Goal: Task Accomplishment & Management: Use online tool/utility

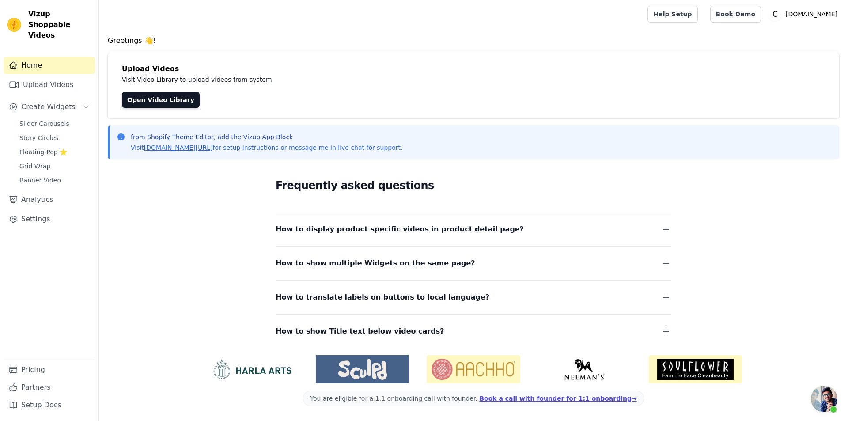
scroll to position [30, 0]
click at [57, 119] on span "Slider Carousels" at bounding box center [44, 123] width 50 height 9
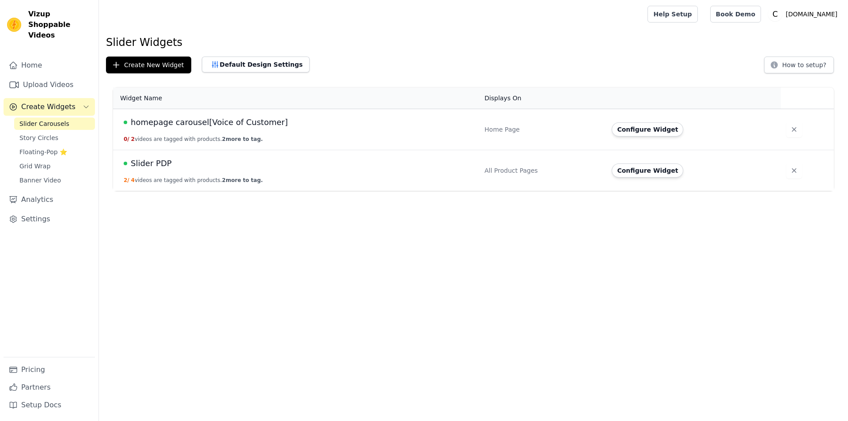
click at [142, 166] on span "Slider PDP" at bounding box center [151, 163] width 41 height 12
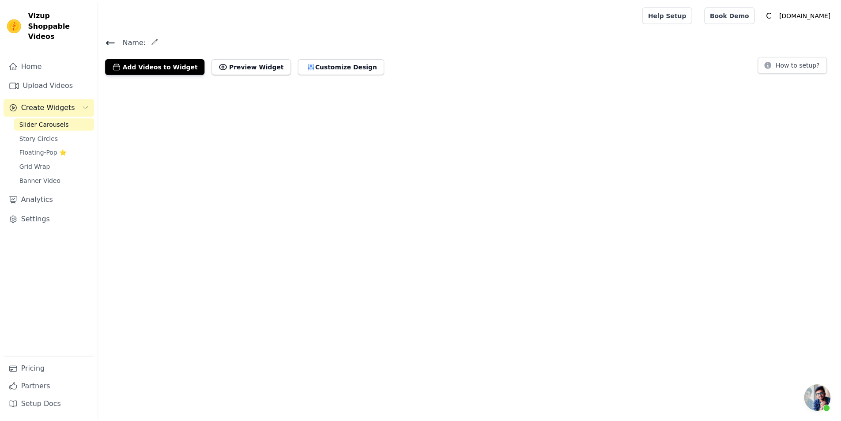
scroll to position [30, 0]
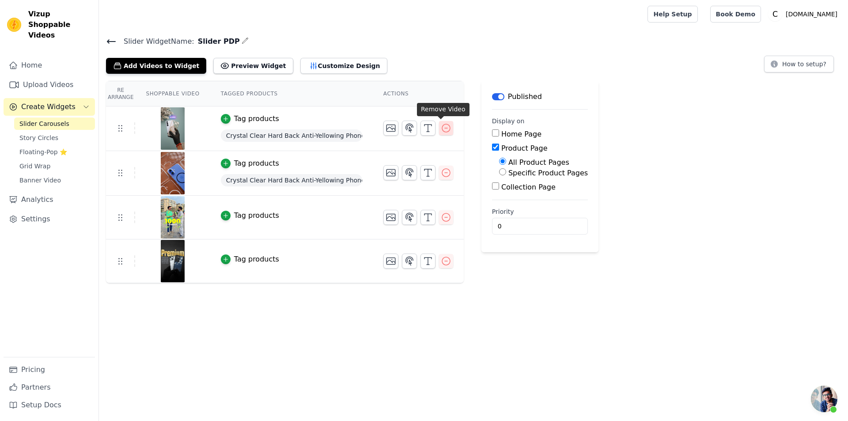
click at [444, 131] on icon "button" at bounding box center [446, 128] width 11 height 11
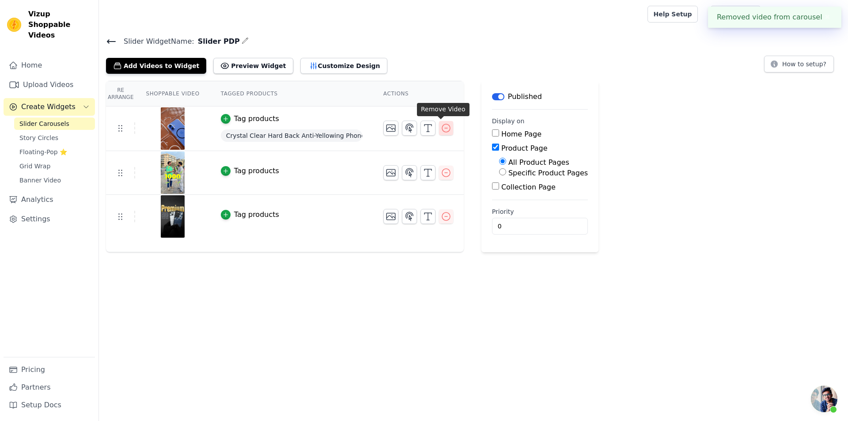
click at [443, 130] on icon "button" at bounding box center [446, 128] width 8 height 8
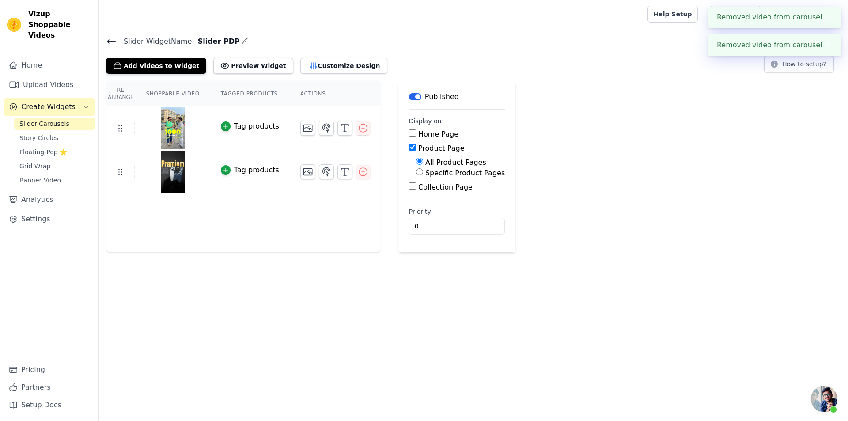
click at [443, 130] on label "Home Page" at bounding box center [438, 134] width 40 height 8
click at [416, 130] on input "Home Page" at bounding box center [412, 132] width 7 height 7
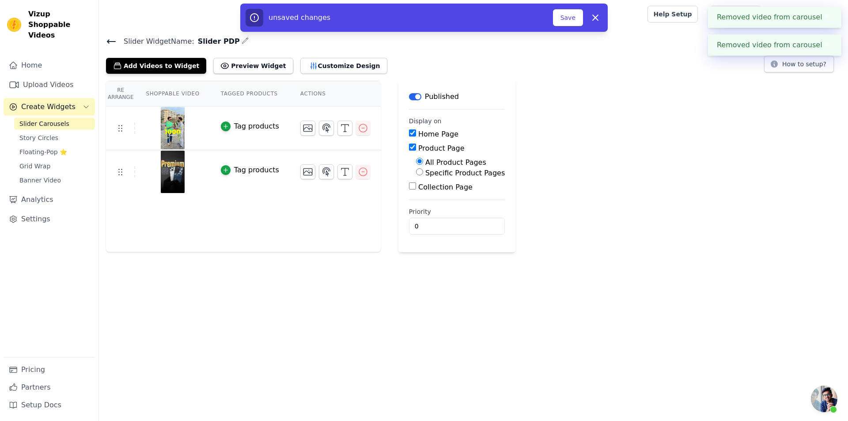
click at [443, 130] on label "Home Page" at bounding box center [438, 134] width 40 height 8
click at [416, 130] on input "Home Page" at bounding box center [412, 132] width 7 height 7
checkbox input "false"
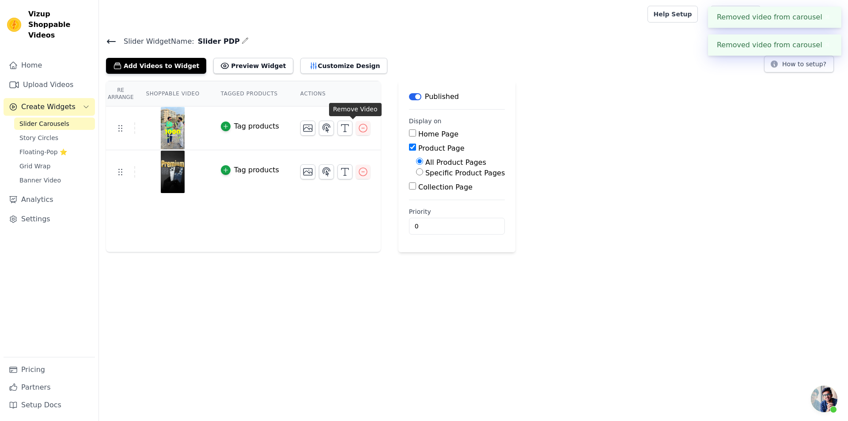
drag, startPoint x: 350, startPoint y: 128, endPoint x: 357, endPoint y: 158, distance: 31.2
click at [358, 128] on icon "button" at bounding box center [363, 128] width 11 height 11
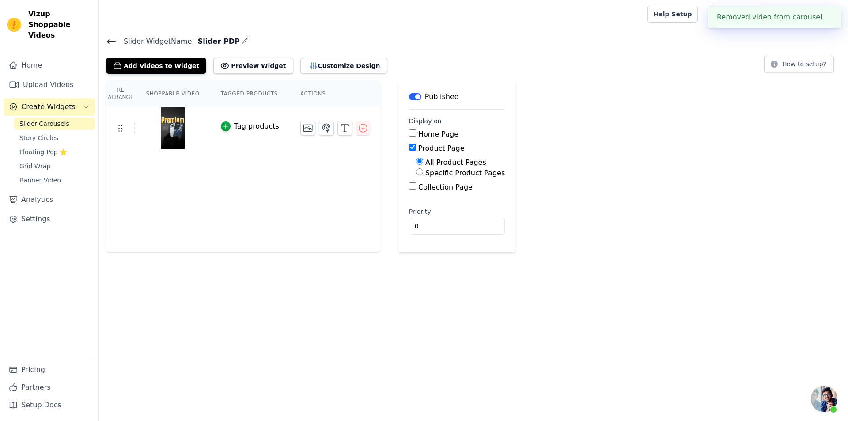
click at [358, 125] on icon "button" at bounding box center [363, 128] width 11 height 11
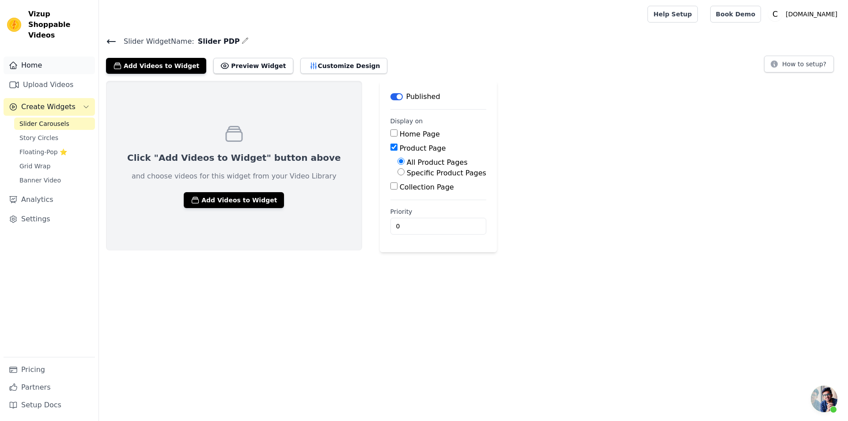
click at [43, 61] on link "Home" at bounding box center [49, 66] width 91 height 18
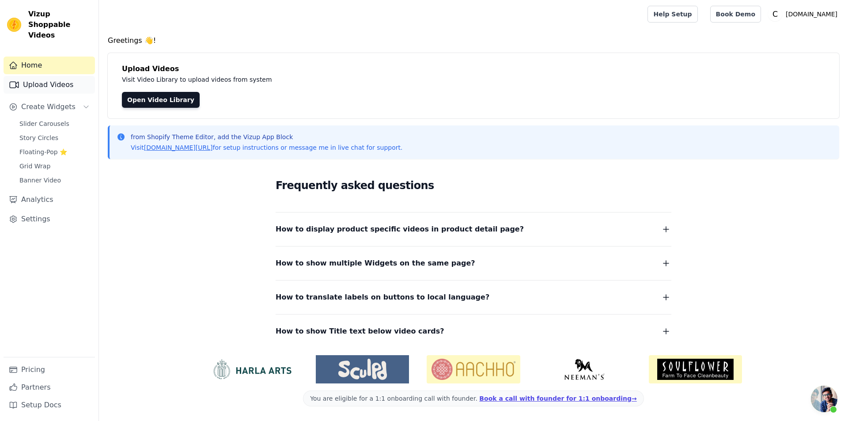
click at [57, 77] on link "Upload Videos" at bounding box center [49, 85] width 91 height 18
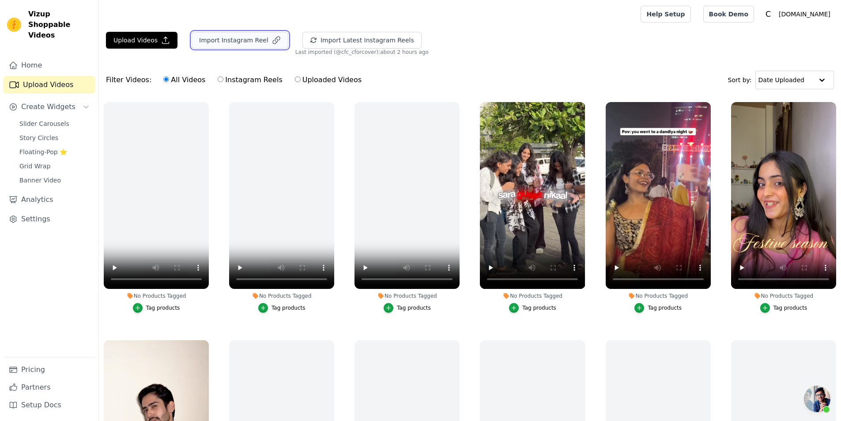
click at [249, 41] on button "Import Instagram Reel" at bounding box center [240, 40] width 97 height 17
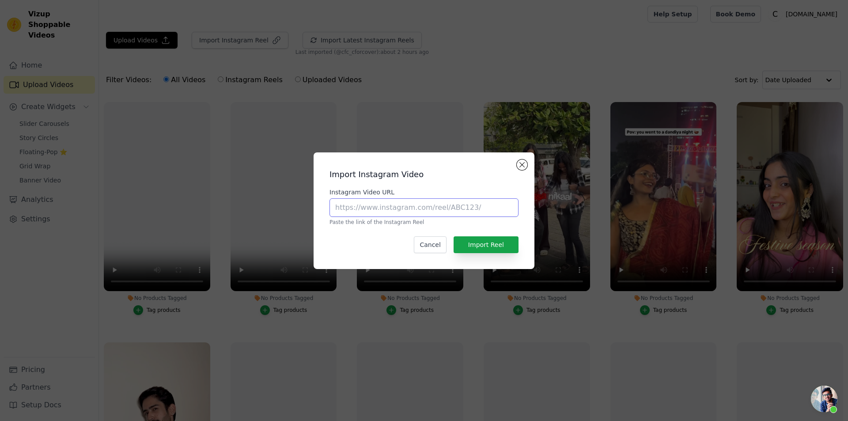
click at [453, 216] on input "Instagram Video URL" at bounding box center [423, 207] width 189 height 19
paste input "https://www.instagram.com/reel/C79Em7ohwB1/#"
type input "https://www.instagram.com/reel/C79Em7ohwB1/#"
click at [494, 242] on button "Import Reel" at bounding box center [485, 244] width 65 height 17
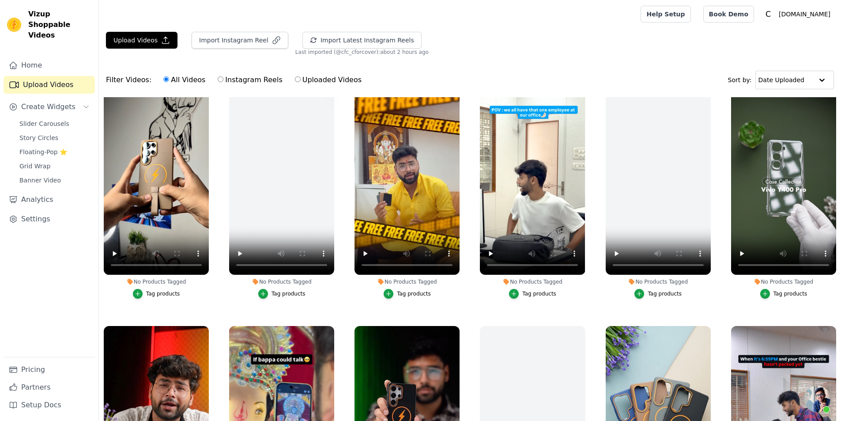
scroll to position [1104, 0]
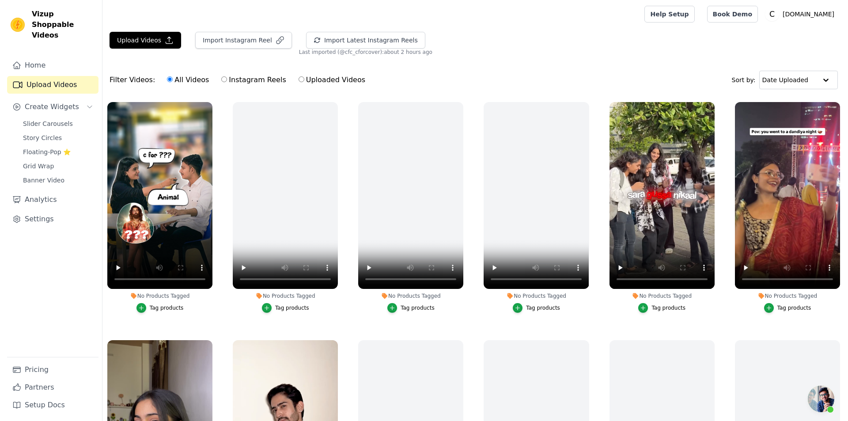
scroll to position [30, 0]
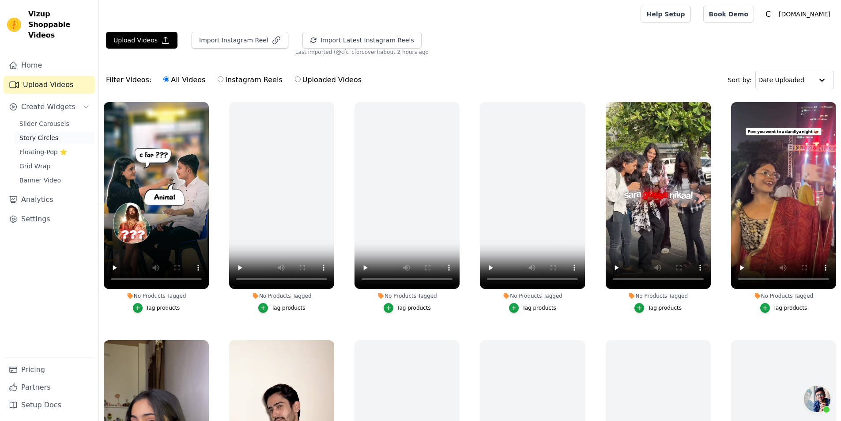
click at [58, 132] on link "Story Circles" at bounding box center [54, 138] width 81 height 12
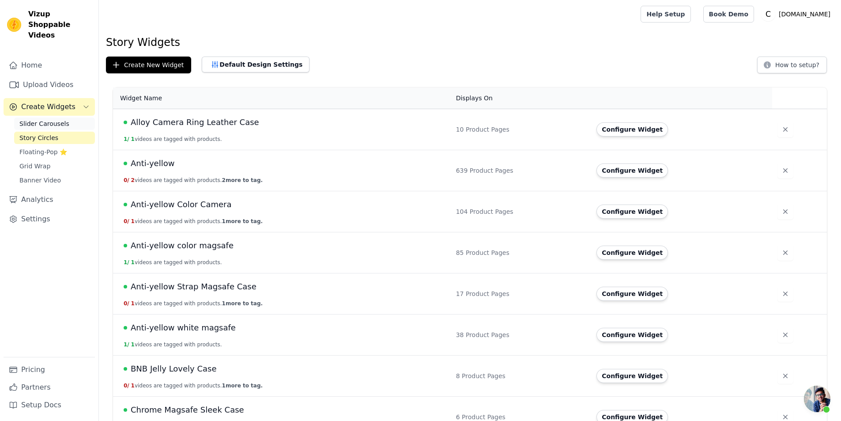
click at [57, 119] on span "Slider Carousels" at bounding box center [44, 123] width 50 height 9
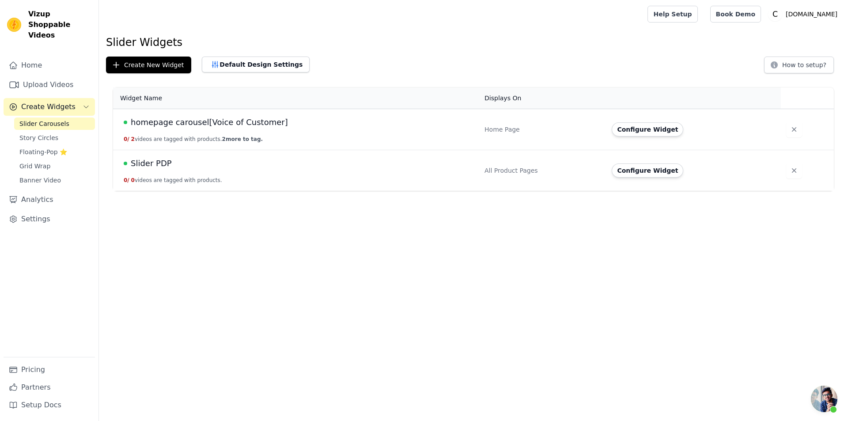
click at [157, 160] on span "Slider PDP" at bounding box center [151, 163] width 41 height 12
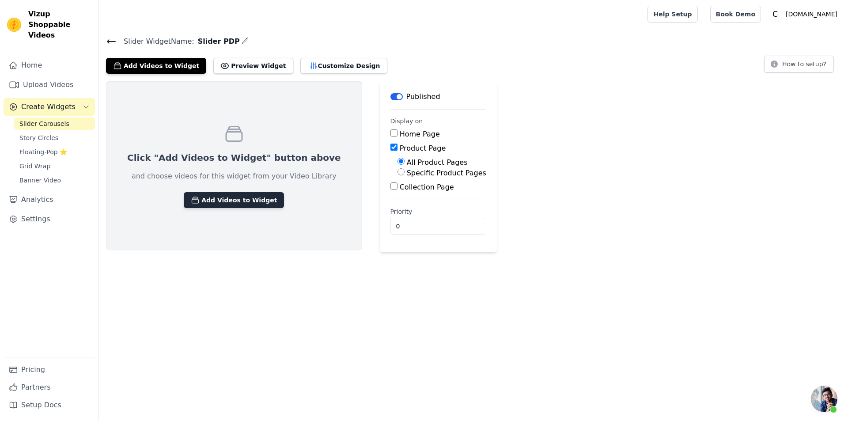
click at [230, 197] on button "Add Videos to Widget" at bounding box center [234, 200] width 100 height 16
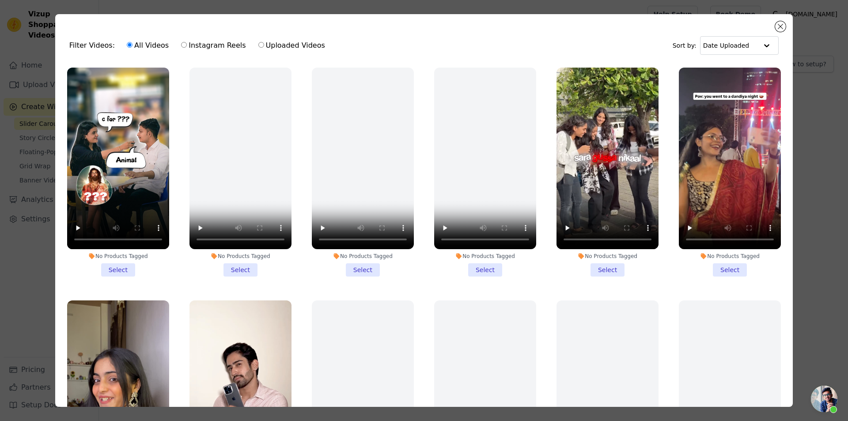
click at [124, 265] on li "No Products Tagged Select" at bounding box center [118, 172] width 102 height 209
click at [0, 0] on input "No Products Tagged Select" at bounding box center [0, 0] width 0 height 0
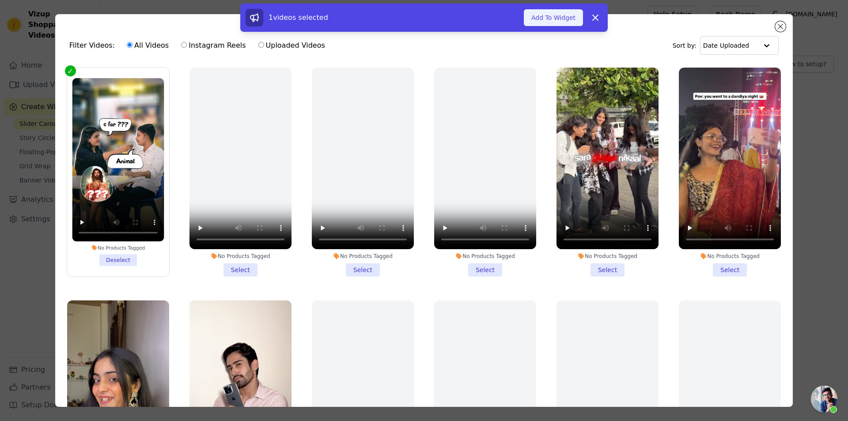
click at [554, 23] on button "Add To Widget" at bounding box center [553, 17] width 59 height 17
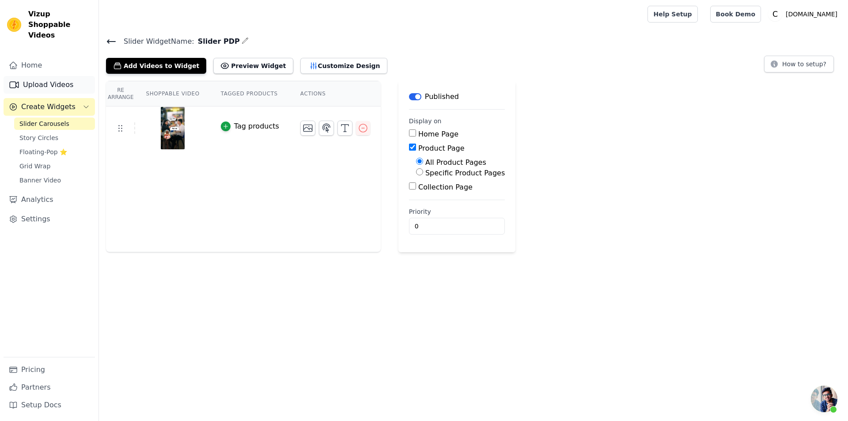
click at [77, 76] on link "Upload Videos" at bounding box center [49, 85] width 91 height 18
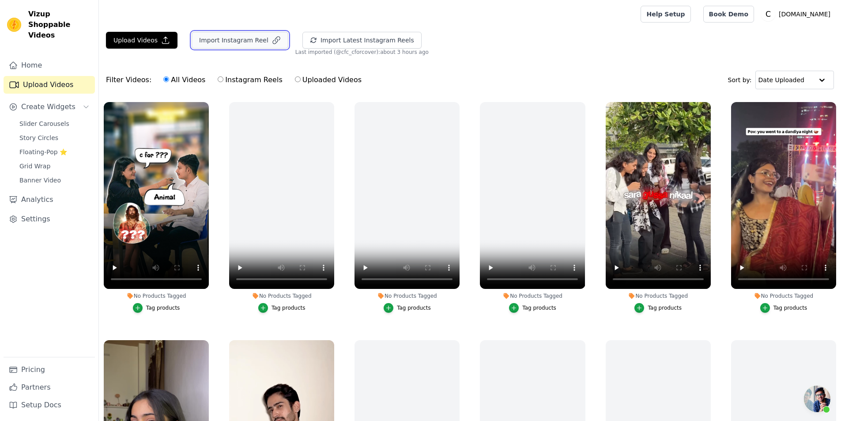
click at [209, 45] on button "Import Instagram Reel" at bounding box center [240, 40] width 97 height 17
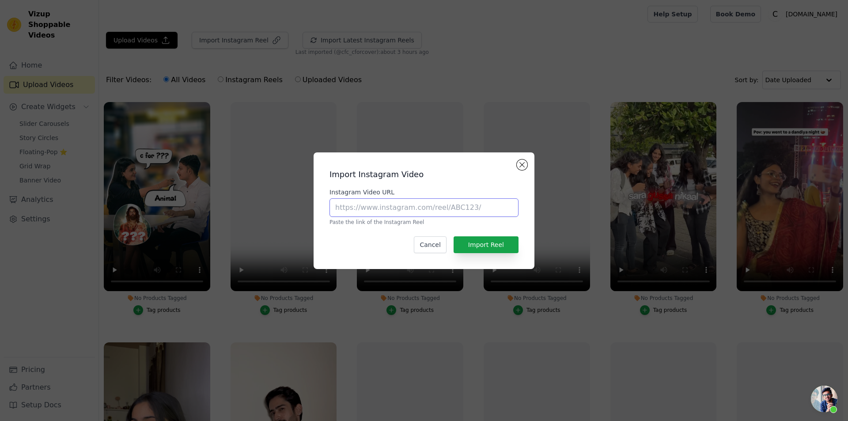
drag, startPoint x: 398, startPoint y: 209, endPoint x: 408, endPoint y: 215, distance: 11.5
click at [398, 209] on input "Instagram Video URL" at bounding box center [423, 207] width 189 height 19
paste input "https://www.instagram.com/reel/C6JVvO6CvLj/?igsh=bnJ4aWkzZDQzOXI1"
type input "https://www.instagram.com/reel/C6JVvO6CvLj/?igsh=bnJ4aWkzZDQzOXI1"
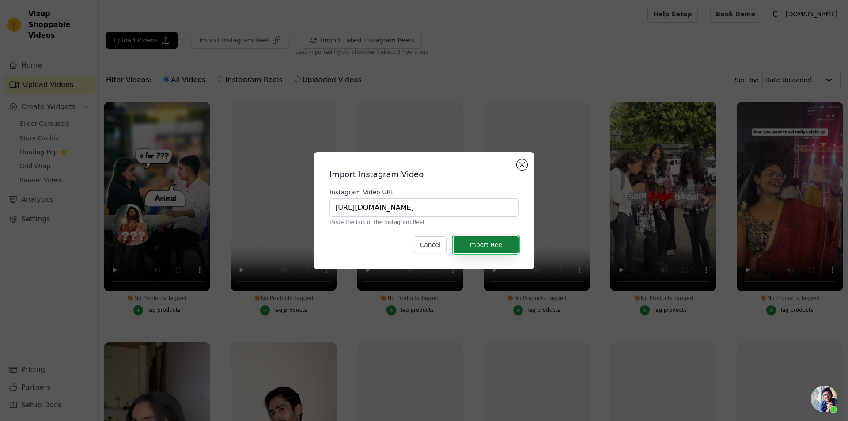
click at [487, 248] on button "Import Reel" at bounding box center [485, 244] width 65 height 17
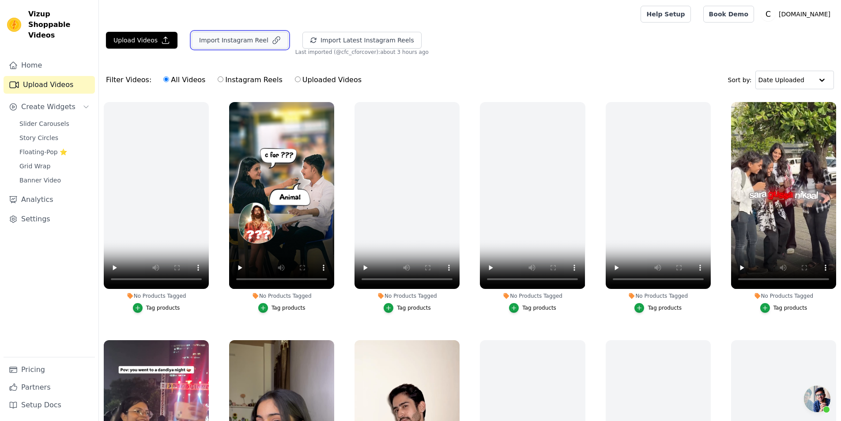
click at [272, 38] on icon "button" at bounding box center [276, 40] width 9 height 9
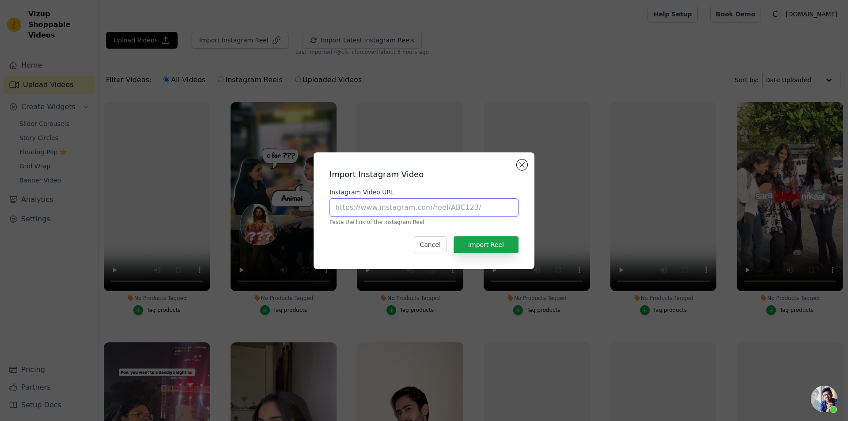
click at [425, 211] on input "Instagram Video URL" at bounding box center [423, 207] width 189 height 19
paste input "https://www.instagram.com/reel/C8OfM4AiEOv/?igsh=MW5sczZuNXJxM2I4Ng%3D%3D"
type input "https://www.instagram.com/reel/C8OfM4AiEOv/?igsh=MW5sczZuNXJxM2I4Ng%3D%3D"
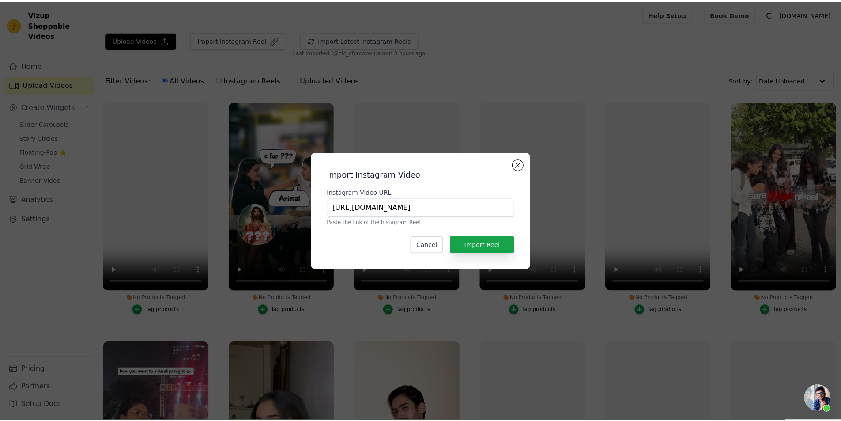
scroll to position [0, 0]
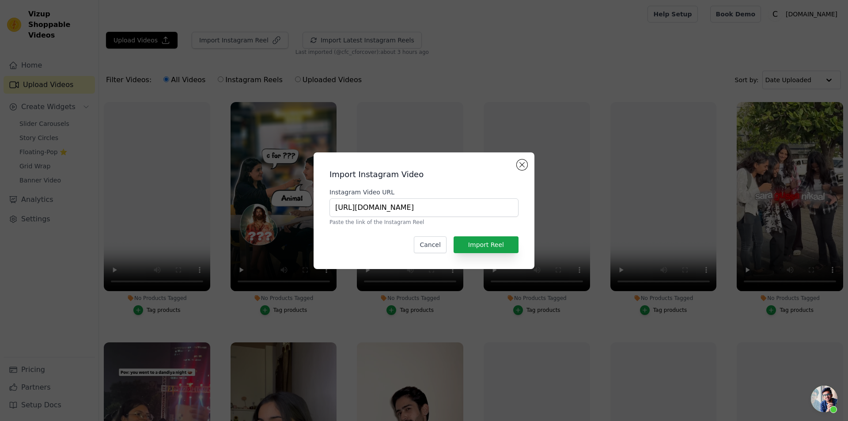
click at [499, 254] on div "Import Instagram Video Instagram Video URL https://www.instagram.com/reel/C8OfM…" at bounding box center [424, 210] width 207 height 102
click at [493, 248] on button "Import Reel" at bounding box center [485, 244] width 65 height 17
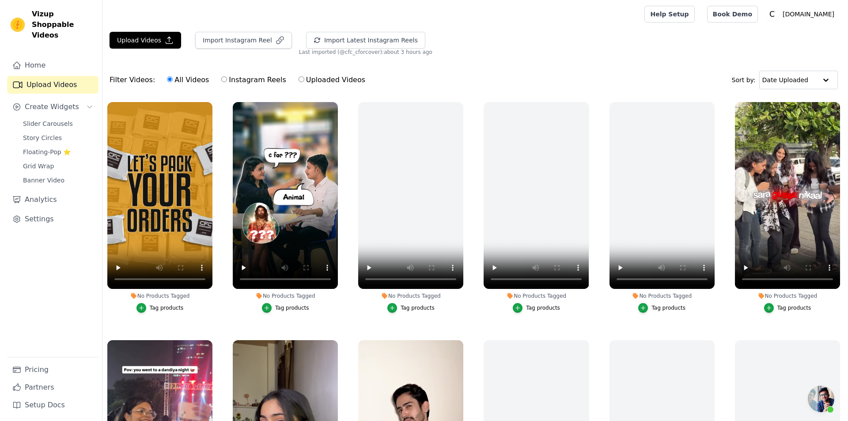
scroll to position [30, 0]
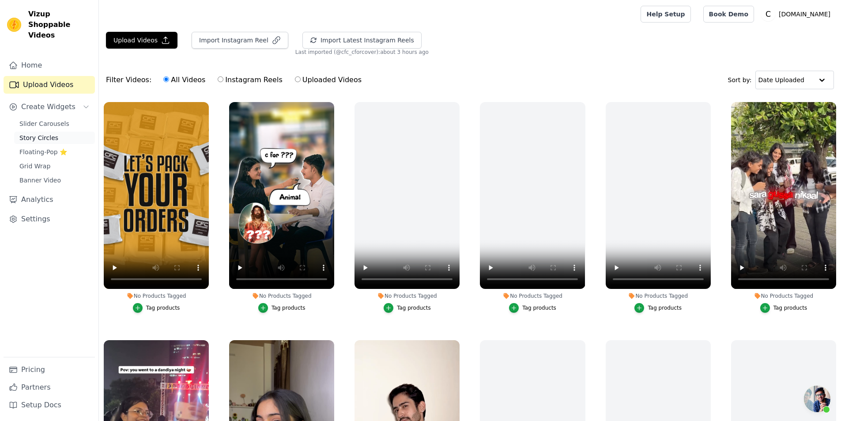
click at [62, 132] on link "Story Circles" at bounding box center [54, 138] width 81 height 12
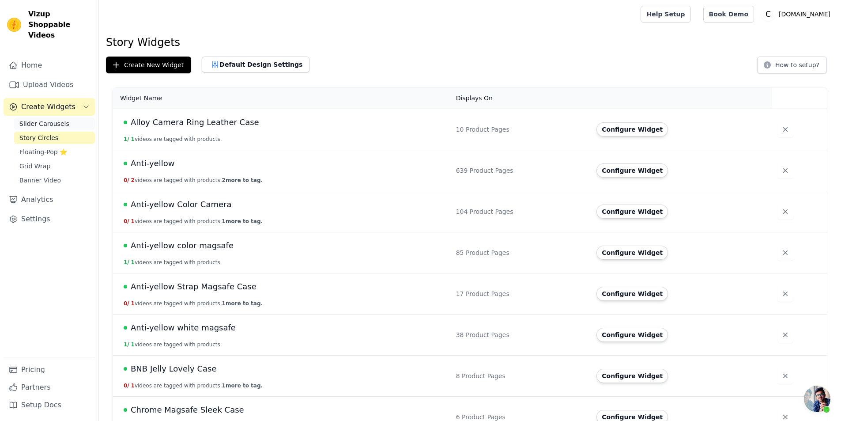
click at [59, 119] on span "Slider Carousels" at bounding box center [44, 123] width 50 height 9
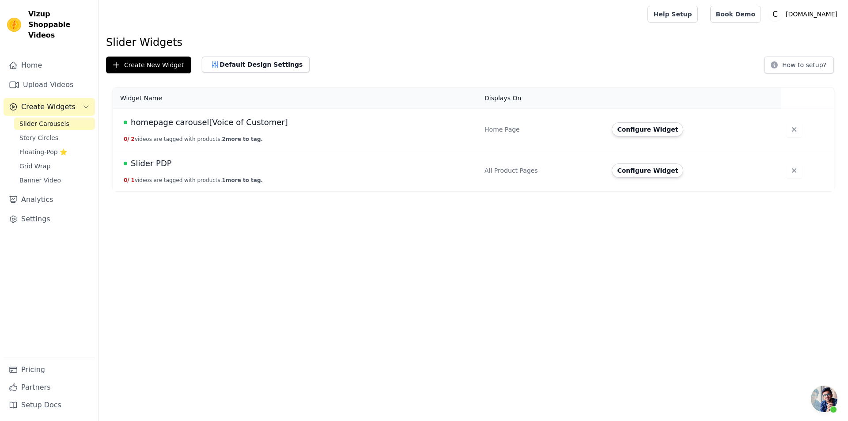
click at [158, 182] on button "0 / 1 videos are tagged with products. 1 more to tag." at bounding box center [193, 180] width 139 height 7
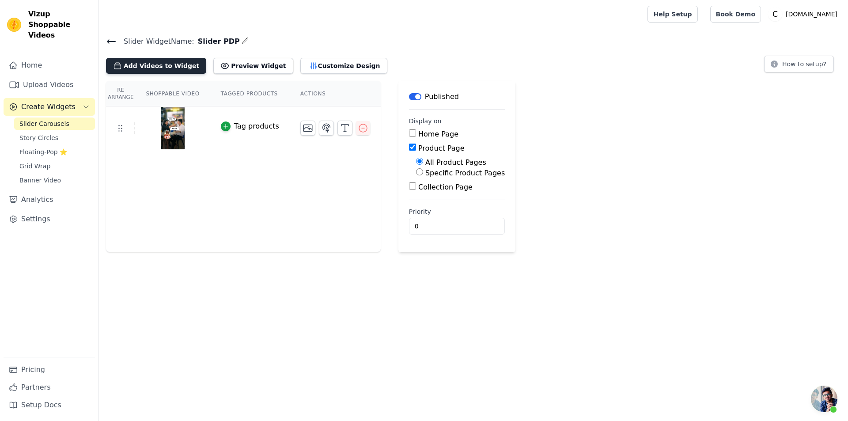
click at [138, 67] on button "Add Videos to Widget" at bounding box center [156, 66] width 100 height 16
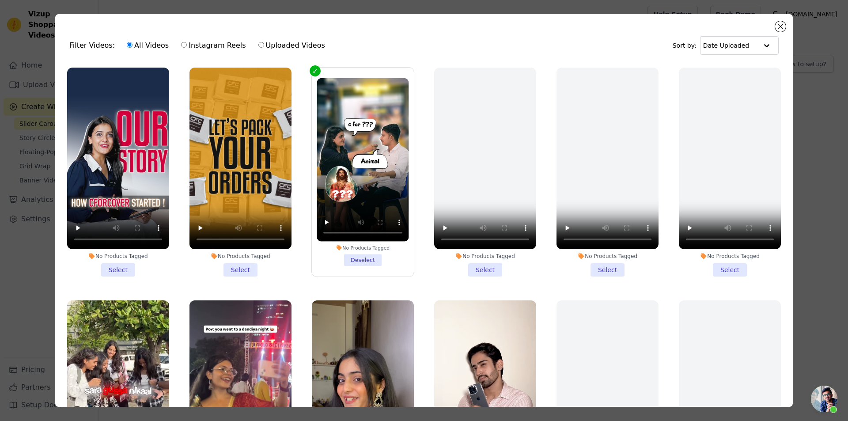
click at [240, 267] on li "No Products Tagged Select" at bounding box center [240, 172] width 102 height 209
click at [0, 0] on input "No Products Tagged Select" at bounding box center [0, 0] width 0 height 0
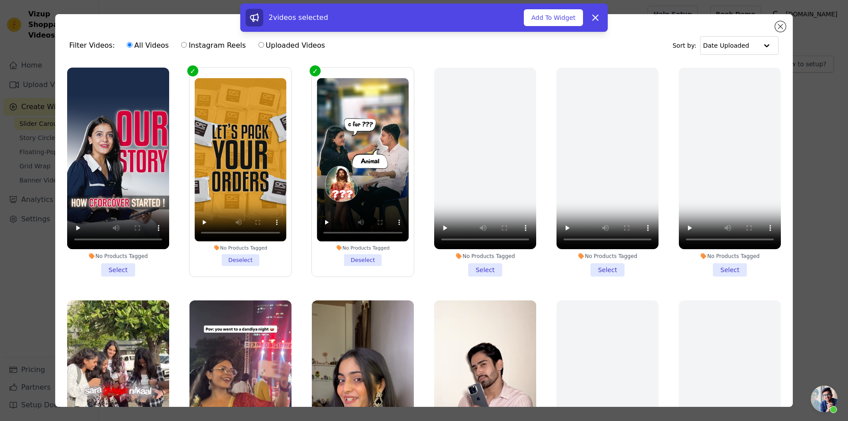
click at [123, 266] on li "No Products Tagged Select" at bounding box center [118, 172] width 102 height 209
click at [0, 0] on input "No Products Tagged Select" at bounding box center [0, 0] width 0 height 0
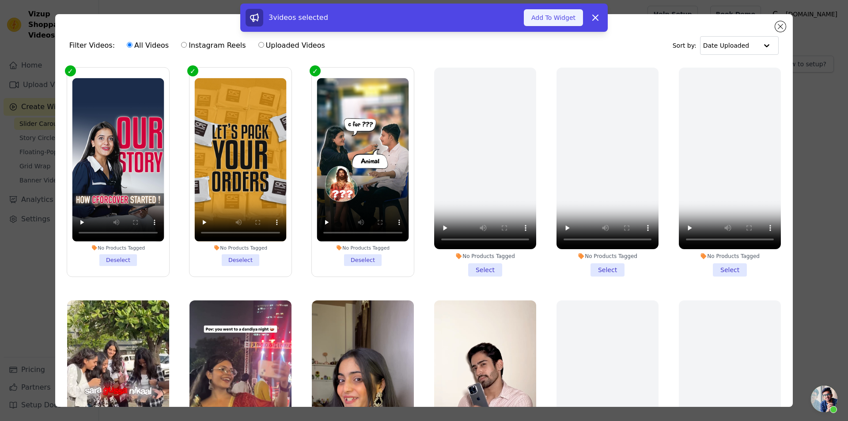
click at [546, 18] on button "Add To Widget" at bounding box center [553, 17] width 59 height 17
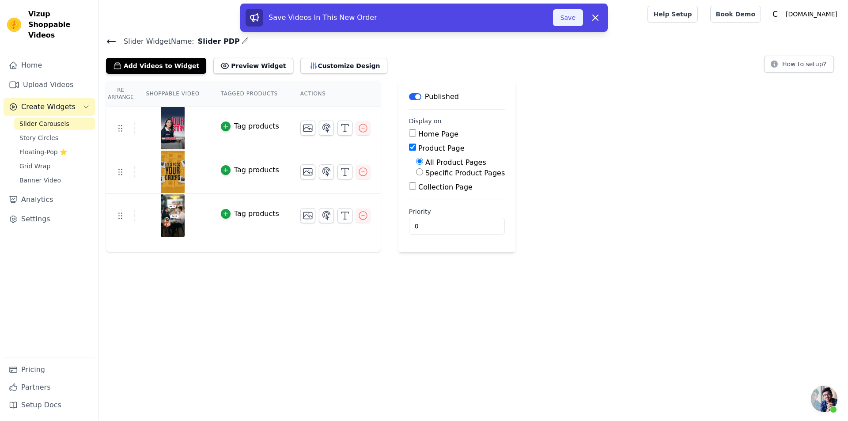
click at [570, 13] on button "Save" at bounding box center [568, 17] width 30 height 17
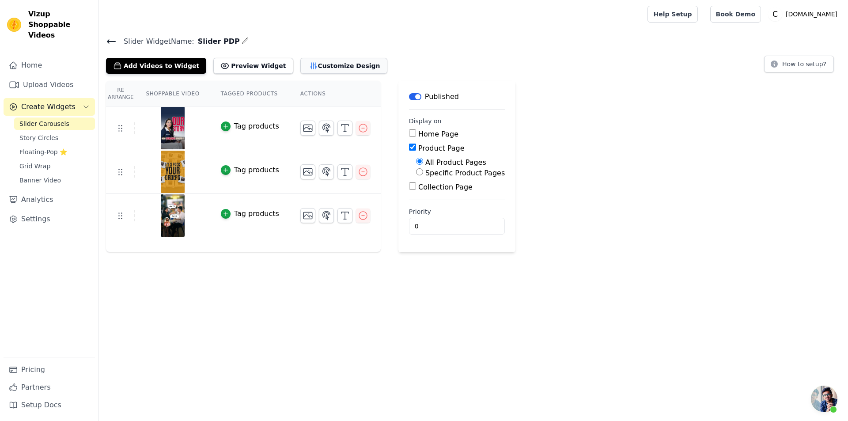
click at [333, 61] on button "Customize Design" at bounding box center [343, 66] width 87 height 16
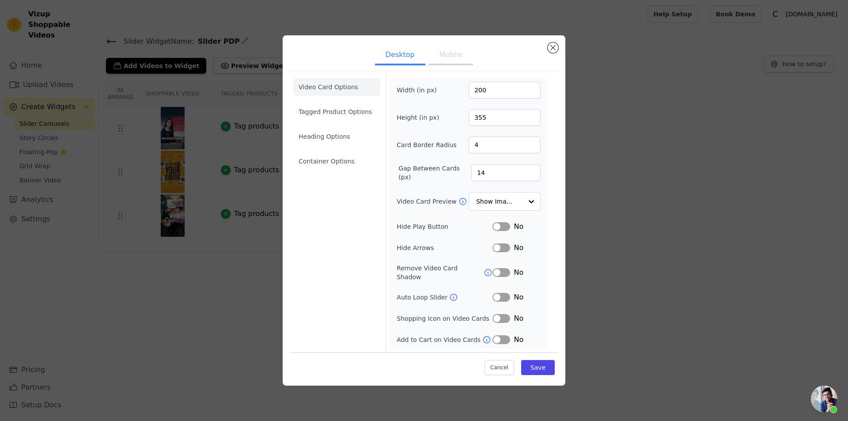
click at [455, 55] on button "Mobile" at bounding box center [451, 55] width 44 height 19
click at [413, 55] on button "Desktop" at bounding box center [400, 54] width 50 height 19
click at [454, 60] on button "Mobile" at bounding box center [451, 55] width 44 height 19
click at [408, 49] on button "Desktop" at bounding box center [400, 54] width 50 height 19
click at [327, 121] on li "Tagged Product Options" at bounding box center [336, 112] width 87 height 18
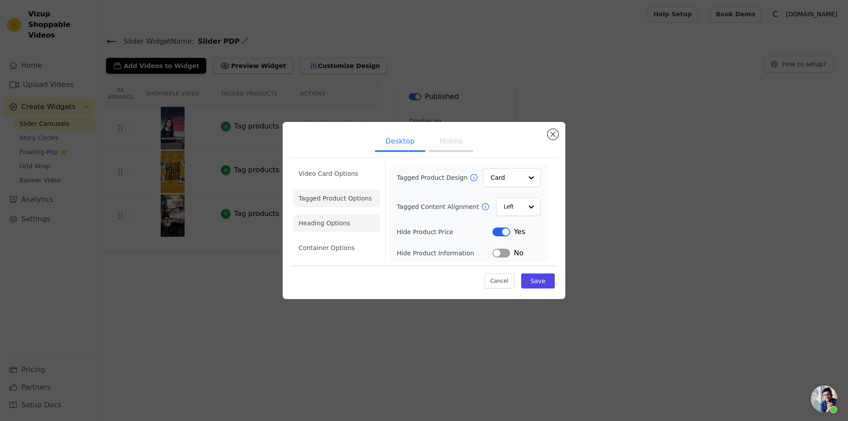
click at [333, 228] on li "Heading Options" at bounding box center [336, 223] width 87 height 18
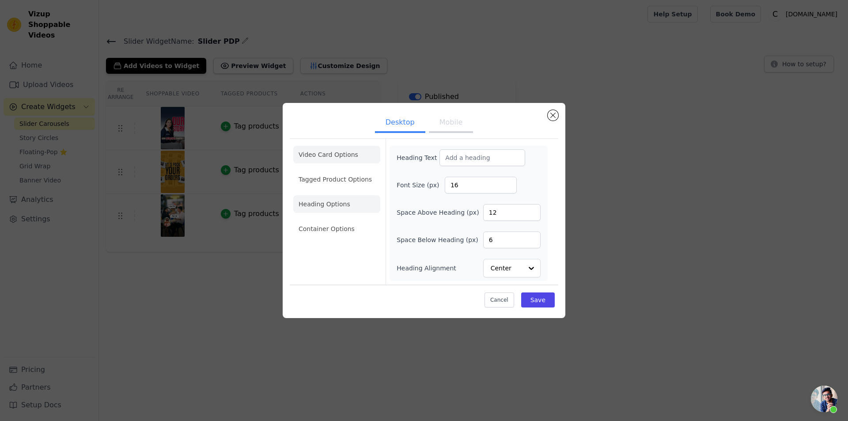
click at [332, 160] on li "Video Card Options" at bounding box center [336, 155] width 87 height 18
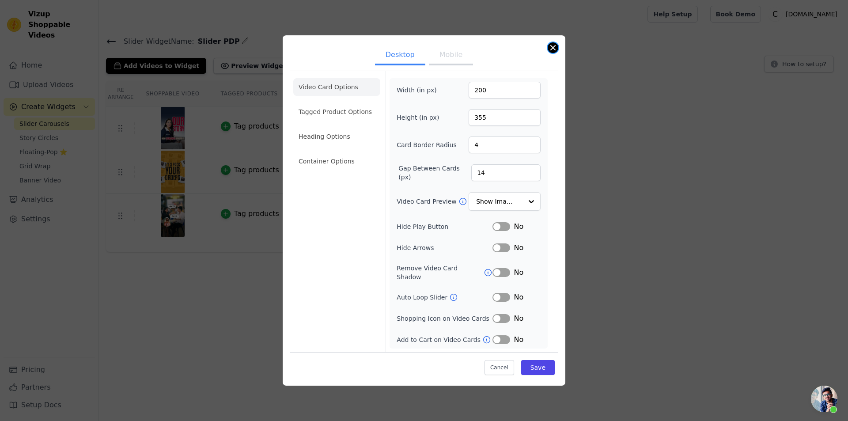
click at [550, 53] on button "Close modal" at bounding box center [552, 47] width 11 height 11
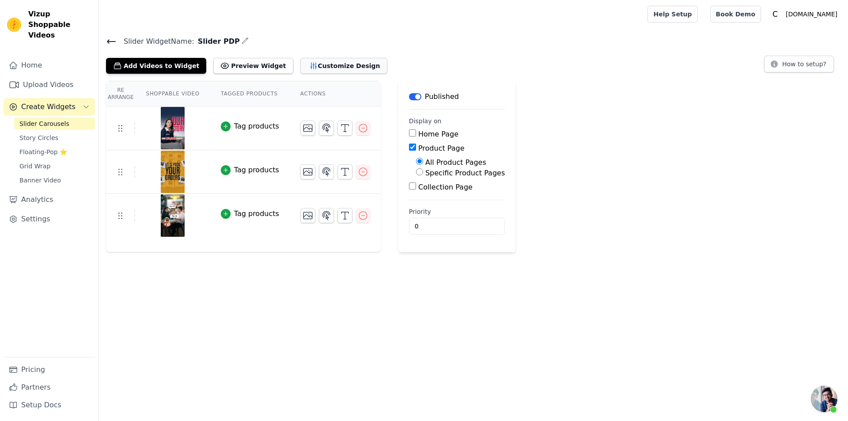
click at [333, 70] on button "Customize Design" at bounding box center [343, 66] width 87 height 16
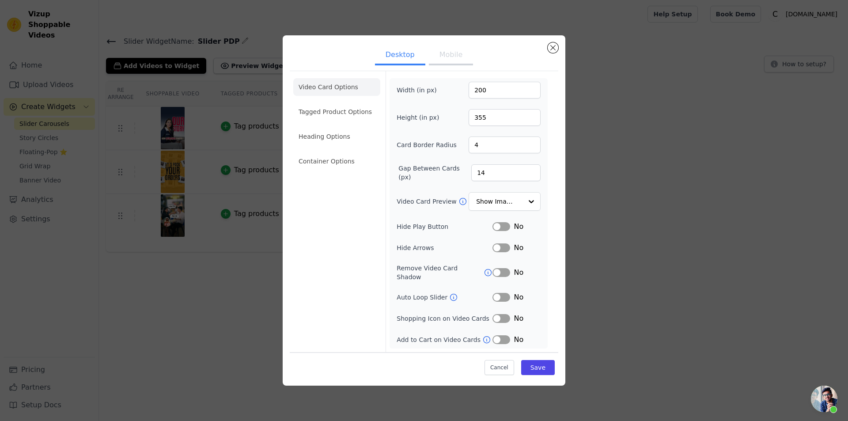
click at [453, 65] on button "Mobile" at bounding box center [451, 55] width 44 height 19
drag, startPoint x: 494, startPoint y: 140, endPoint x: 475, endPoint y: 140, distance: 19.9
click at [475, 140] on input "14" at bounding box center [504, 144] width 72 height 17
type input "1"
type input "4"
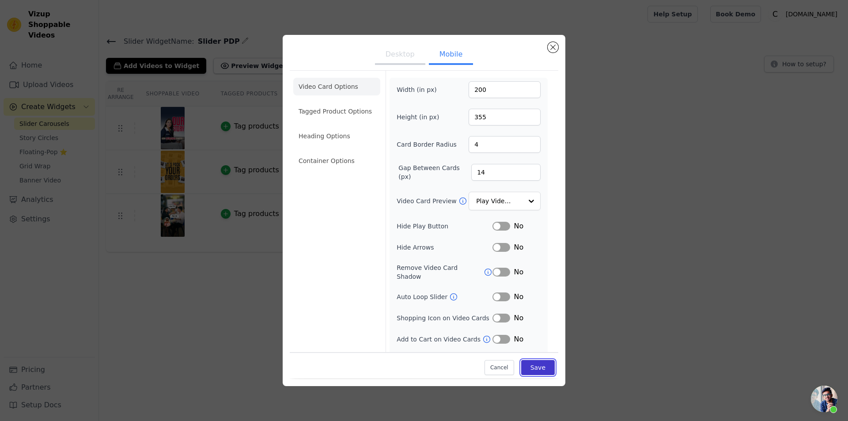
click at [531, 370] on button "Save" at bounding box center [538, 367] width 34 height 15
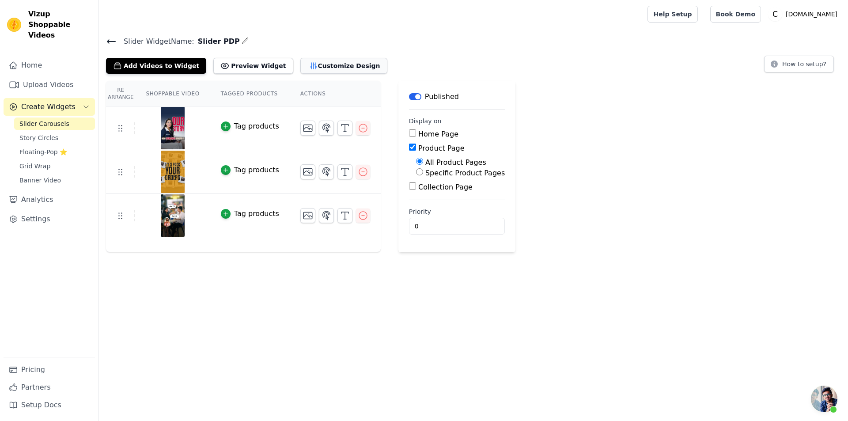
click at [300, 69] on button "Customize Design" at bounding box center [343, 66] width 87 height 16
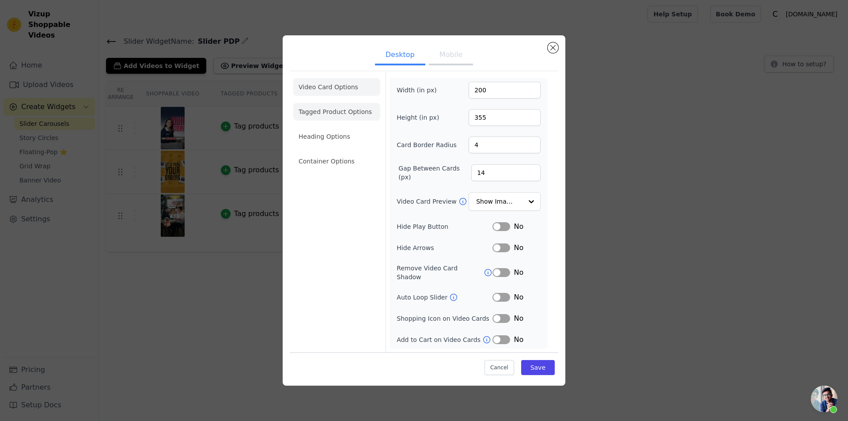
click at [337, 115] on li "Tagged Product Options" at bounding box center [336, 112] width 87 height 18
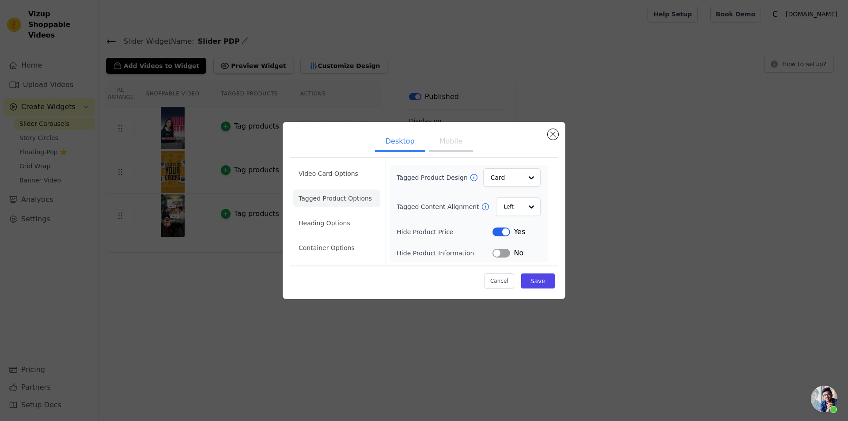
click at [337, 232] on ul "Video Card Options Tagged Product Options Heading Options Container Options" at bounding box center [336, 210] width 87 height 99
click at [336, 225] on li "Heading Options" at bounding box center [336, 223] width 87 height 18
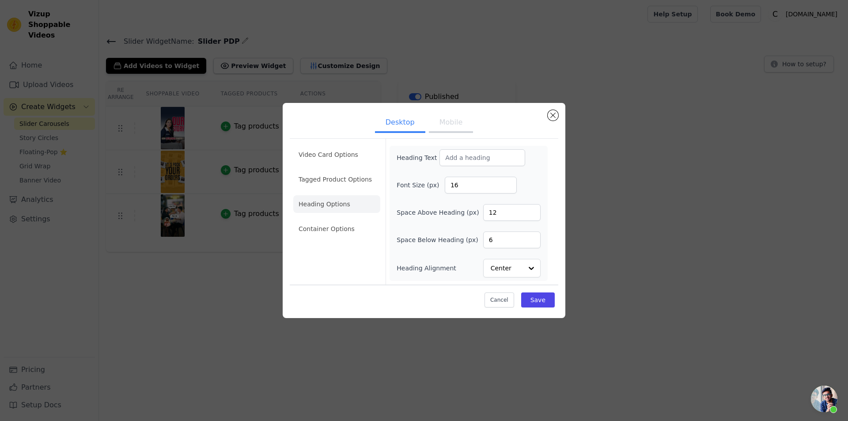
click at [336, 230] on li "Container Options" at bounding box center [336, 229] width 87 height 18
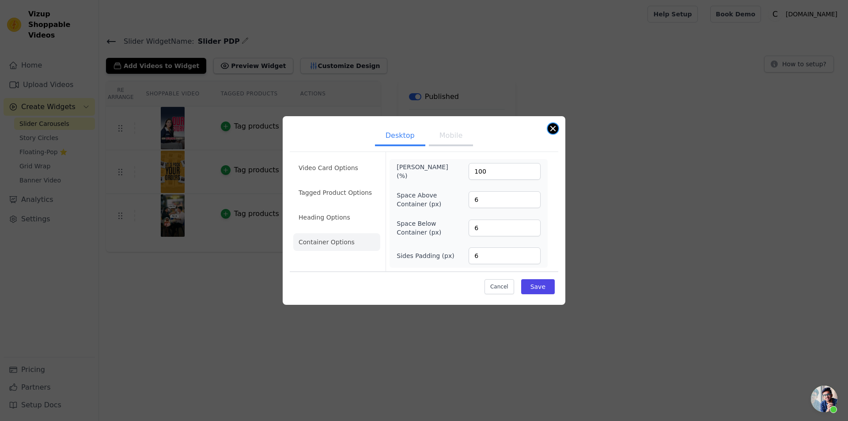
click at [555, 128] on button "Close modal" at bounding box center [552, 128] width 11 height 11
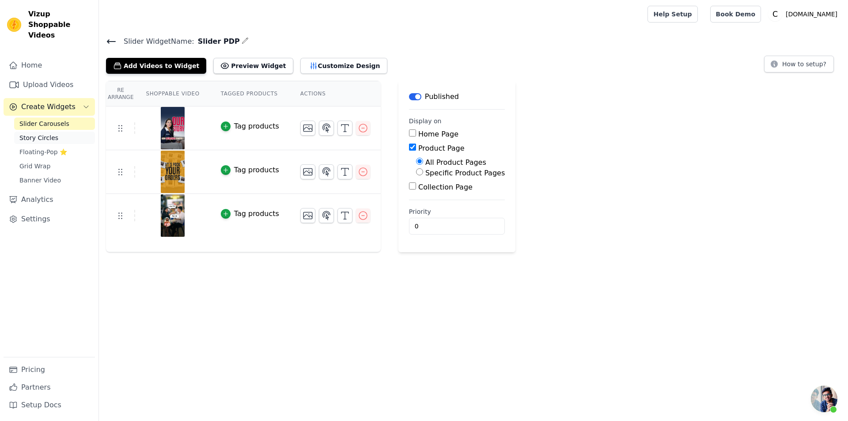
click at [58, 133] on link "Story Circles" at bounding box center [54, 138] width 81 height 12
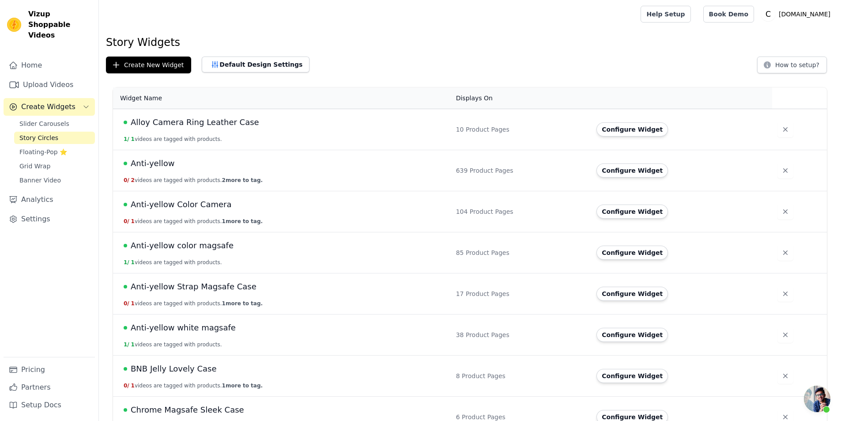
click at [53, 132] on link "Story Circles" at bounding box center [54, 138] width 81 height 12
click at [76, 117] on link "Slider Carousels" at bounding box center [54, 123] width 81 height 12
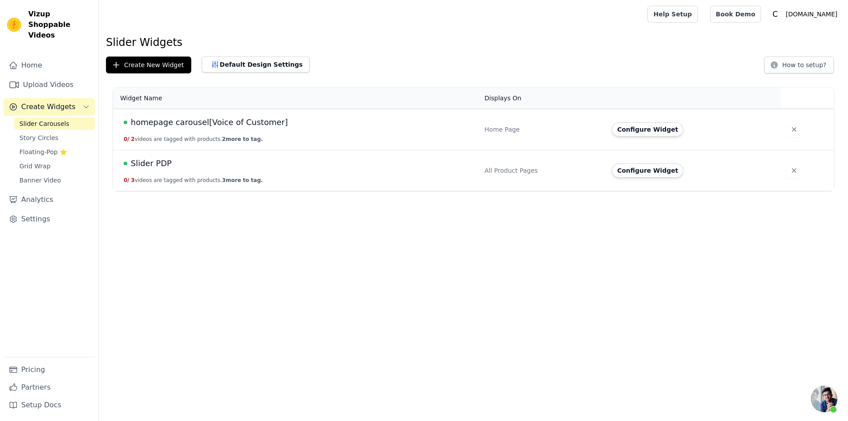
click at [177, 135] on td "homepage carousel[Voice of Customer] 0 / 2 videos are tagged with products. 2 m…" at bounding box center [296, 129] width 366 height 41
click at [253, 67] on button "Default Design Settings" at bounding box center [256, 65] width 108 height 16
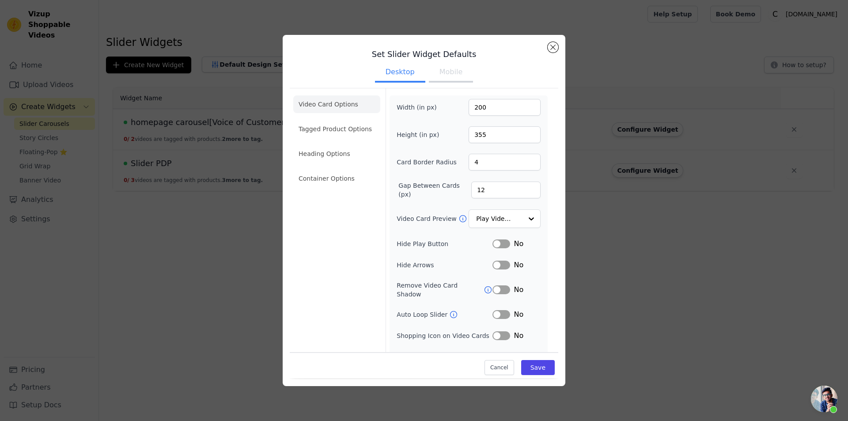
click at [445, 79] on button "Mobile" at bounding box center [451, 72] width 44 height 19
drag, startPoint x: 406, startPoint y: 72, endPoint x: 503, endPoint y: 60, distance: 97.4
click at [406, 72] on button "Desktop" at bounding box center [400, 72] width 50 height 19
click at [553, 43] on button "Close modal" at bounding box center [552, 47] width 11 height 11
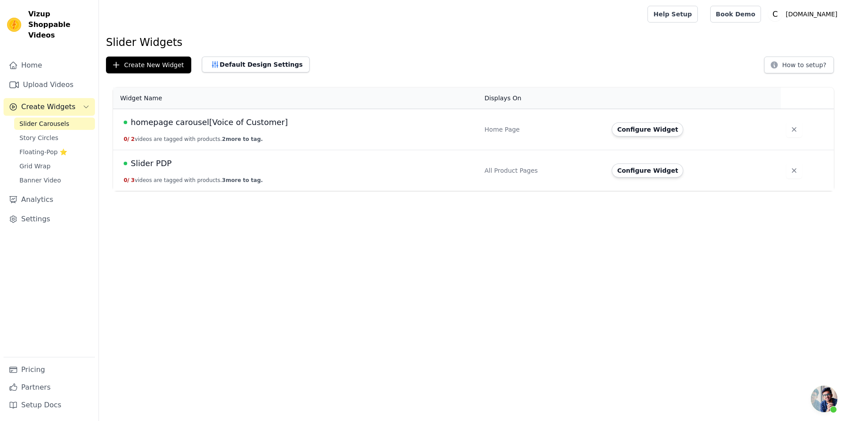
click at [160, 132] on td "homepage carousel[Voice of Customer] 0 / 2 videos are tagged with products. 2 m…" at bounding box center [296, 129] width 366 height 41
click at [158, 136] on button "0 / 2 videos are tagged with products. 2 more to tag." at bounding box center [193, 139] width 139 height 7
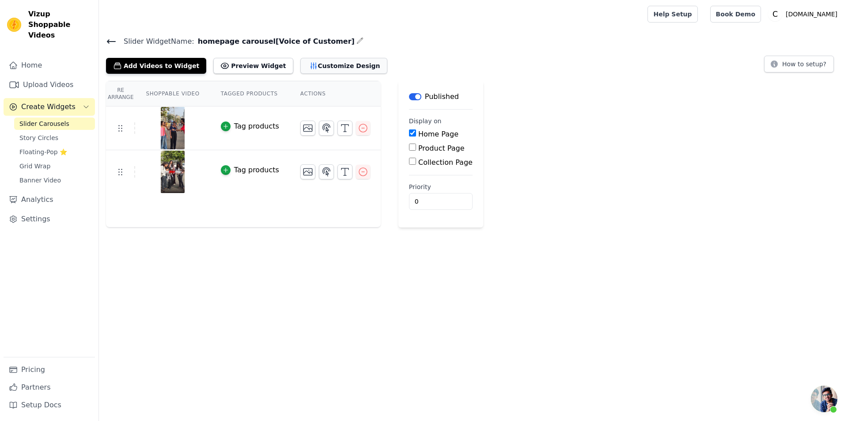
click at [312, 64] on button "Customize Design" at bounding box center [343, 66] width 87 height 16
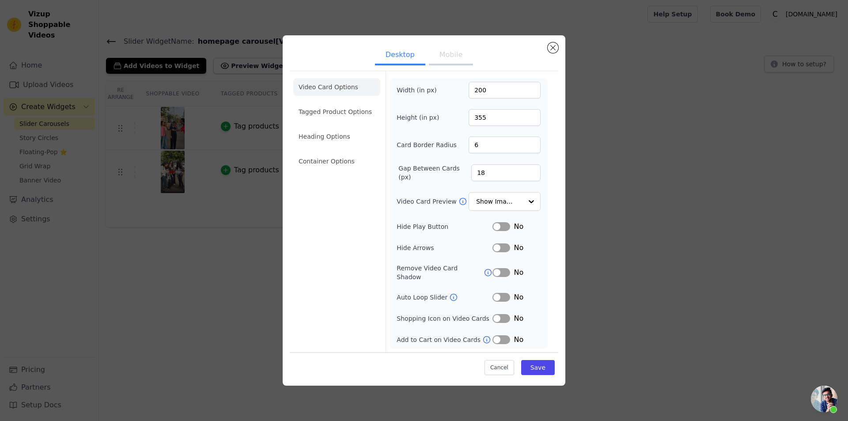
click at [445, 59] on button "Mobile" at bounding box center [451, 55] width 44 height 19
click at [401, 60] on button "Desktop" at bounding box center [400, 54] width 50 height 19
click at [451, 57] on button "Mobile" at bounding box center [451, 55] width 44 height 19
click at [400, 61] on button "Desktop" at bounding box center [400, 54] width 50 height 19
click at [437, 53] on button "Mobile" at bounding box center [451, 55] width 44 height 19
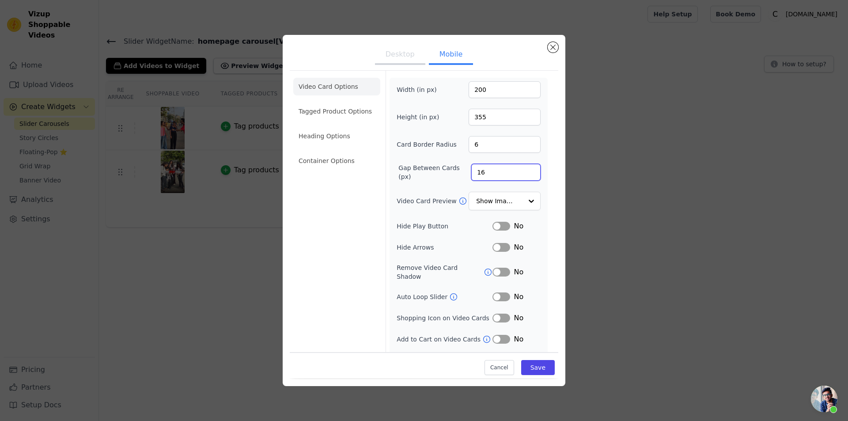
click at [498, 177] on input "16" at bounding box center [505, 172] width 69 height 17
type input "18"
click at [535, 371] on button "Save" at bounding box center [538, 367] width 34 height 15
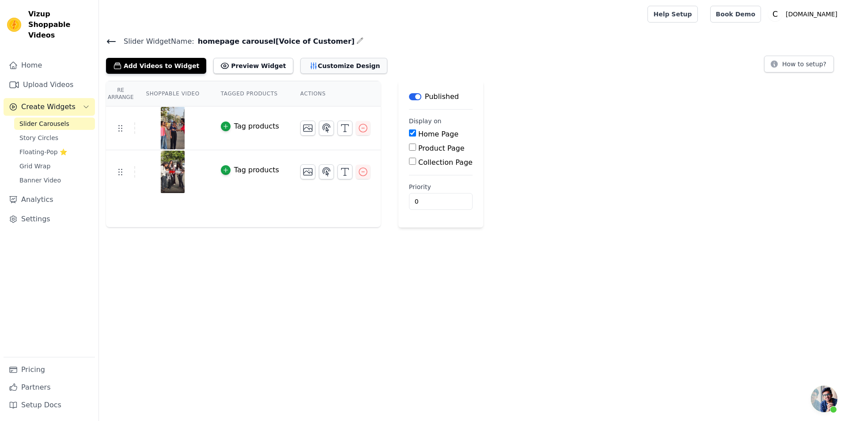
click at [319, 64] on button "Customize Design" at bounding box center [343, 66] width 87 height 16
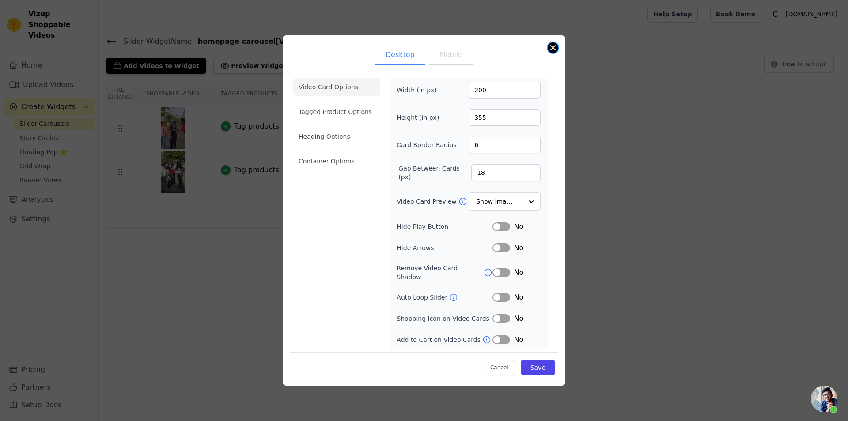
click at [550, 53] on button "Close modal" at bounding box center [552, 47] width 11 height 11
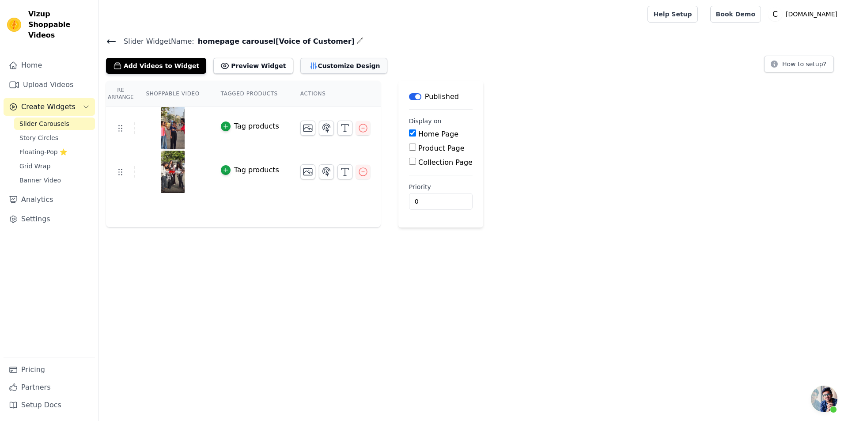
click at [300, 71] on button "Customize Design" at bounding box center [343, 66] width 87 height 16
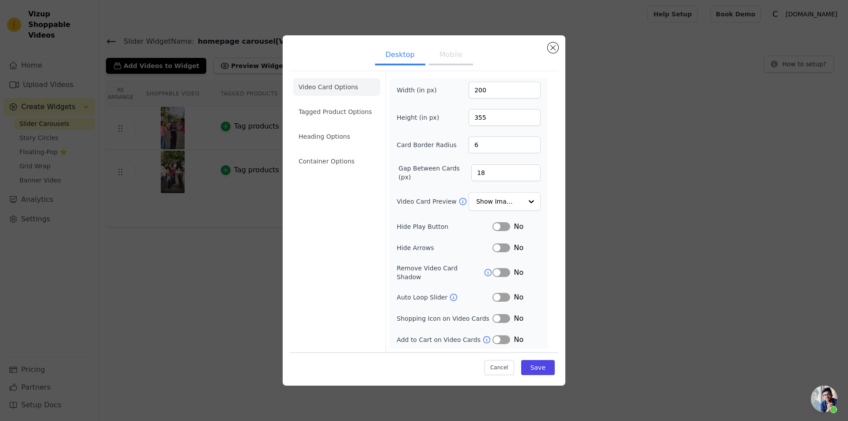
click at [441, 63] on button "Mobile" at bounding box center [451, 55] width 44 height 19
click at [493, 200] on input "Video Card Preview" at bounding box center [498, 201] width 45 height 18
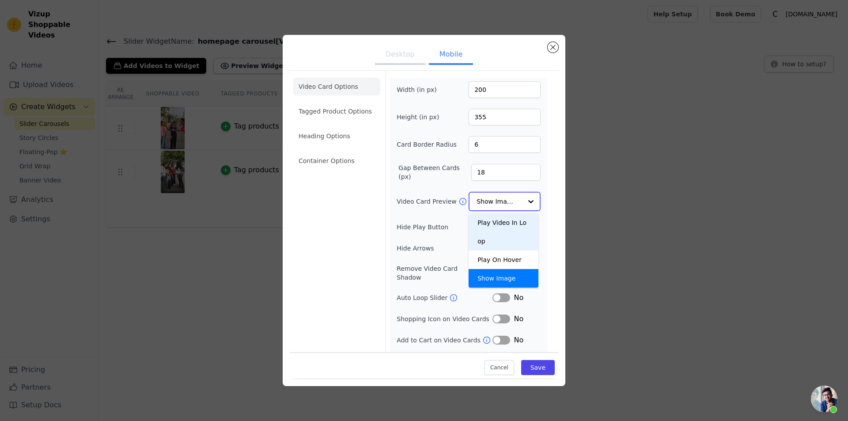
click at [491, 223] on div "Play Video In Loop" at bounding box center [503, 231] width 70 height 37
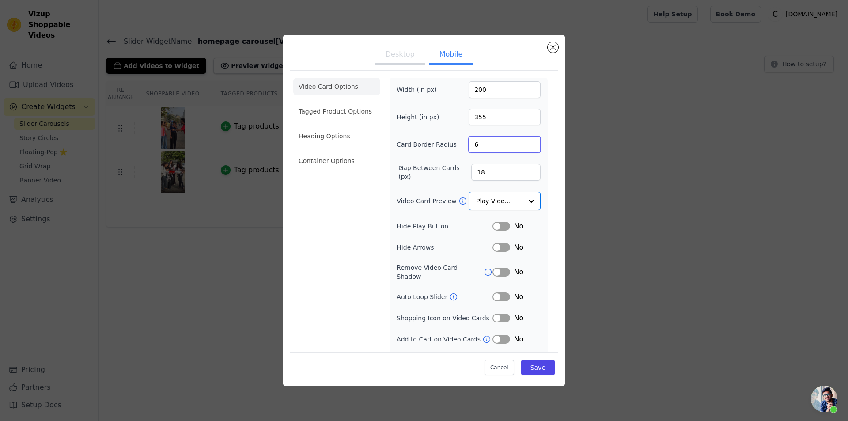
click at [481, 144] on input "6" at bounding box center [504, 144] width 72 height 17
type input "4"
click at [539, 364] on button "Save" at bounding box center [538, 367] width 34 height 15
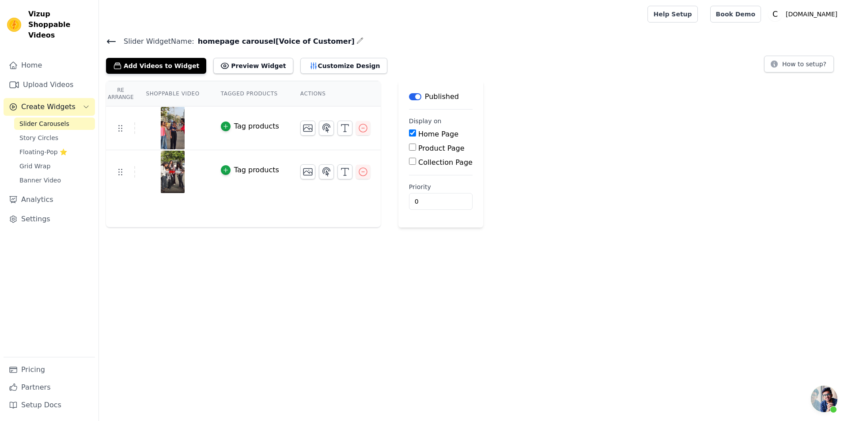
click at [418, 132] on label "Home Page" at bounding box center [438, 134] width 40 height 8
click at [409, 132] on input "Home Page" at bounding box center [412, 132] width 7 height 7
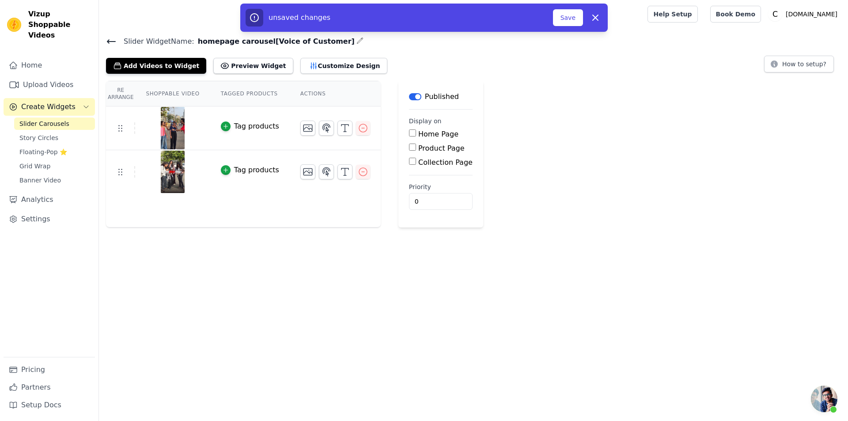
click at [418, 132] on label "Home Page" at bounding box center [438, 134] width 40 height 8
click at [409, 132] on input "Home Page" at bounding box center [412, 132] width 7 height 7
checkbox input "true"
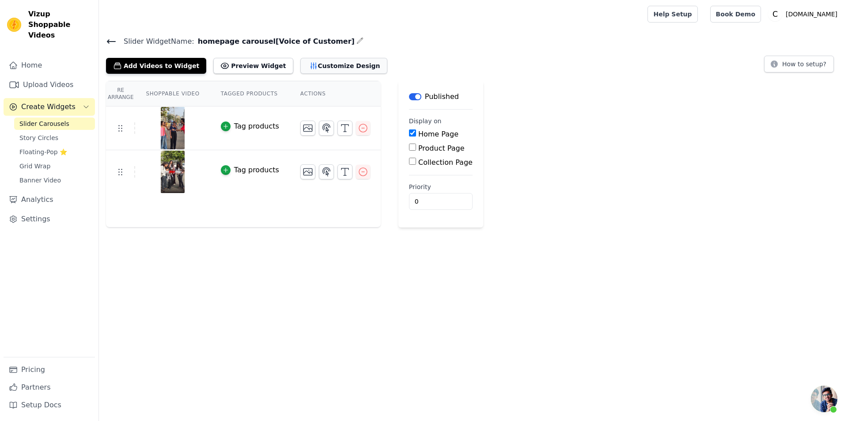
click at [338, 66] on button "Customize Design" at bounding box center [343, 66] width 87 height 16
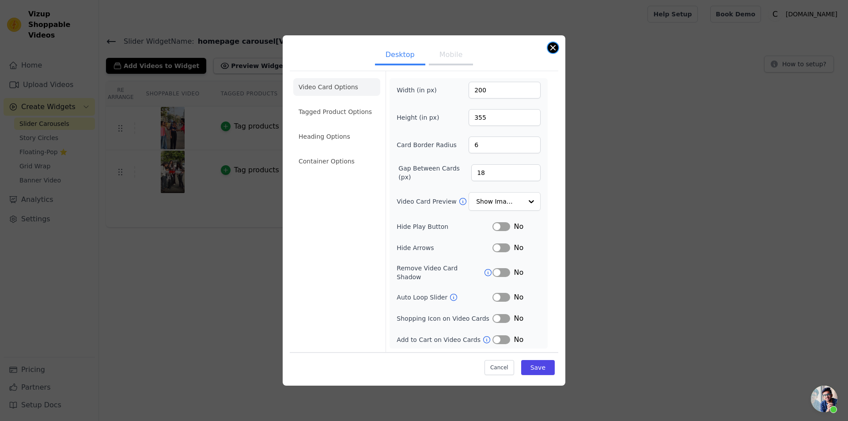
click at [555, 52] on button "Close modal" at bounding box center [552, 47] width 11 height 11
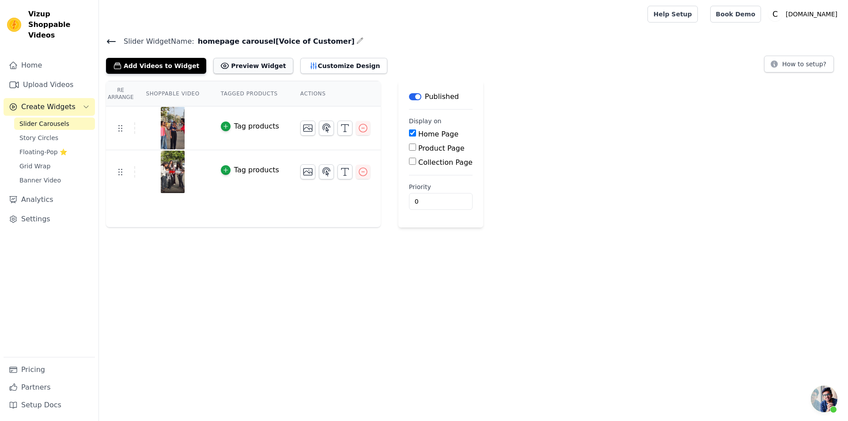
click at [251, 65] on button "Preview Widget" at bounding box center [252, 66] width 79 height 16
click at [311, 67] on button "Customize Design" at bounding box center [343, 66] width 87 height 16
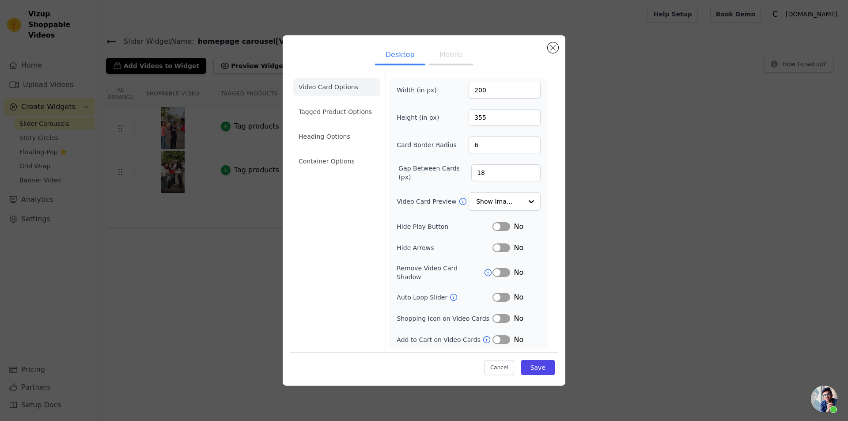
click at [456, 62] on button "Mobile" at bounding box center [451, 55] width 44 height 19
click at [388, 60] on button "Desktop" at bounding box center [400, 54] width 50 height 19
click at [448, 59] on button "Mobile" at bounding box center [451, 55] width 44 height 19
click at [382, 60] on button "Desktop" at bounding box center [400, 54] width 50 height 19
click at [435, 63] on button "Mobile" at bounding box center [451, 55] width 44 height 19
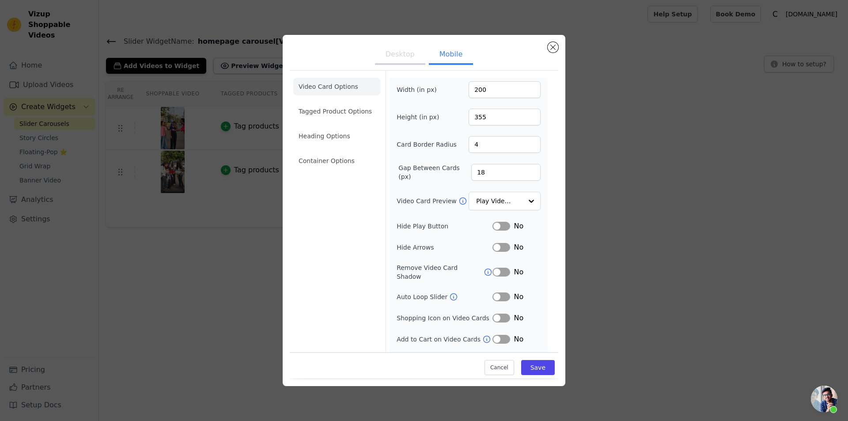
click at [391, 65] on button "Desktop" at bounding box center [400, 54] width 50 height 19
click at [457, 65] on button "Mobile" at bounding box center [451, 55] width 44 height 19
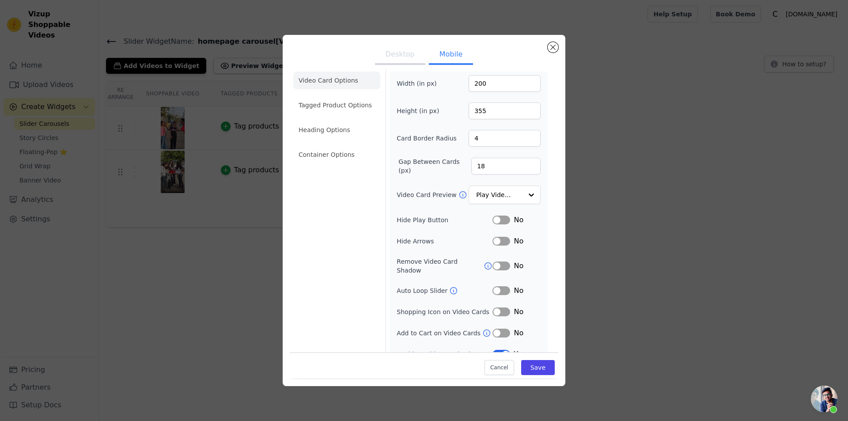
scroll to position [12, 0]
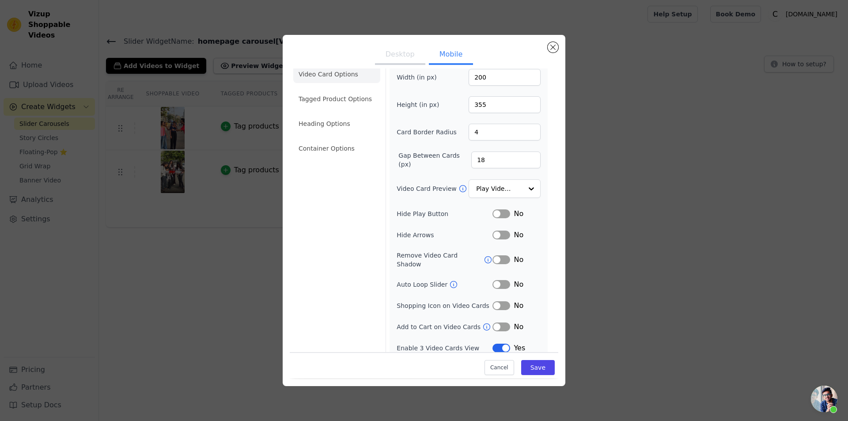
click at [413, 57] on button "Desktop" at bounding box center [400, 54] width 50 height 19
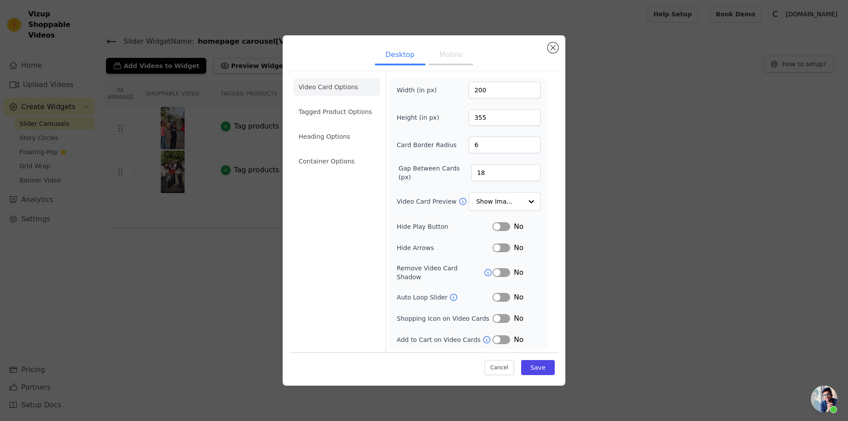
click at [449, 62] on button "Mobile" at bounding box center [451, 55] width 44 height 19
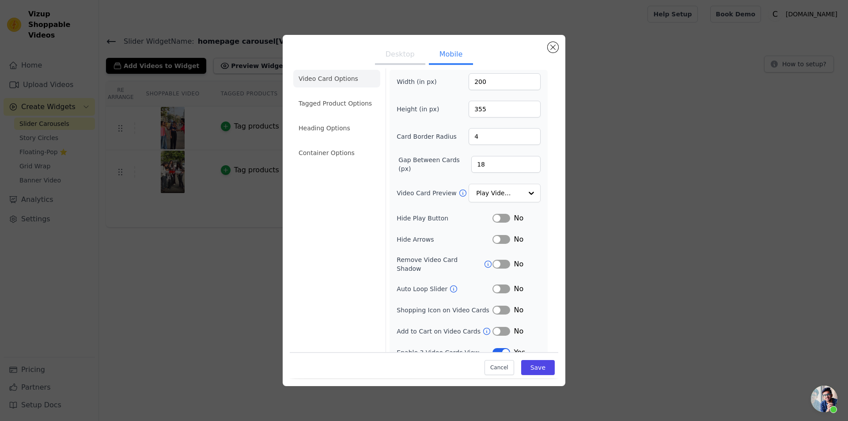
scroll to position [12, 0]
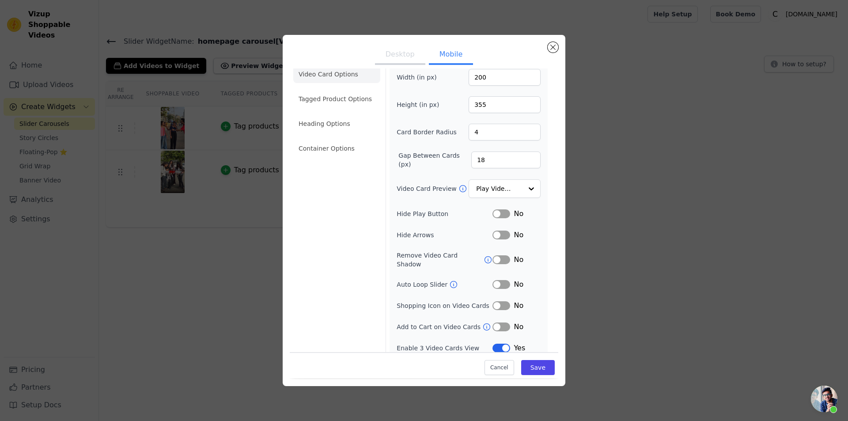
click at [395, 54] on button "Desktop" at bounding box center [400, 54] width 50 height 19
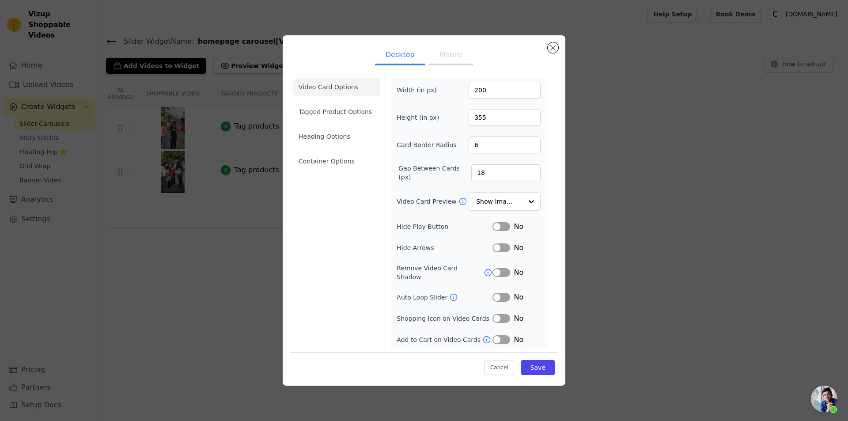
scroll to position [0, 0]
click at [454, 58] on button "Mobile" at bounding box center [451, 55] width 44 height 19
click at [498, 148] on input "4" at bounding box center [504, 144] width 72 height 17
type input "6"
click at [413, 57] on button "Desktop" at bounding box center [400, 54] width 50 height 19
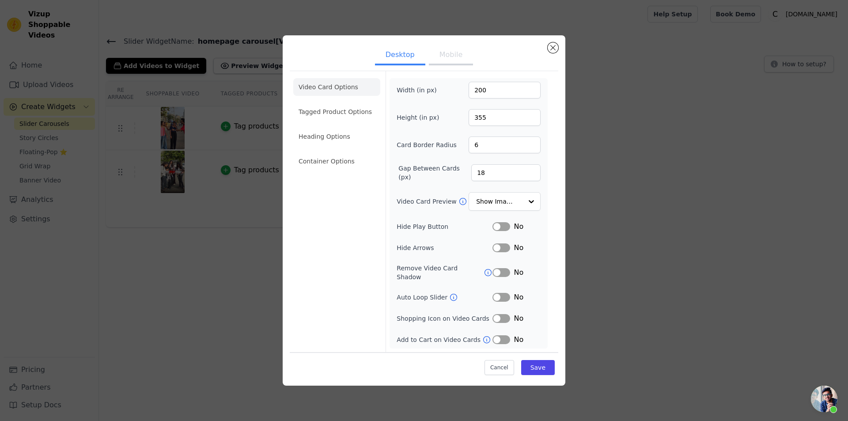
click at [460, 57] on button "Mobile" at bounding box center [451, 55] width 44 height 19
click at [487, 173] on input "18" at bounding box center [505, 172] width 69 height 17
type input "1"
type input "20"
click at [539, 370] on button "Save" at bounding box center [538, 367] width 34 height 15
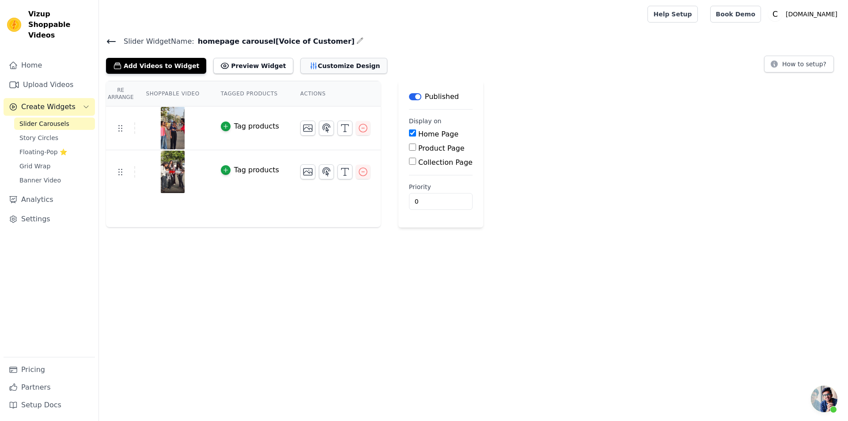
click at [320, 64] on button "Customize Design" at bounding box center [343, 66] width 87 height 16
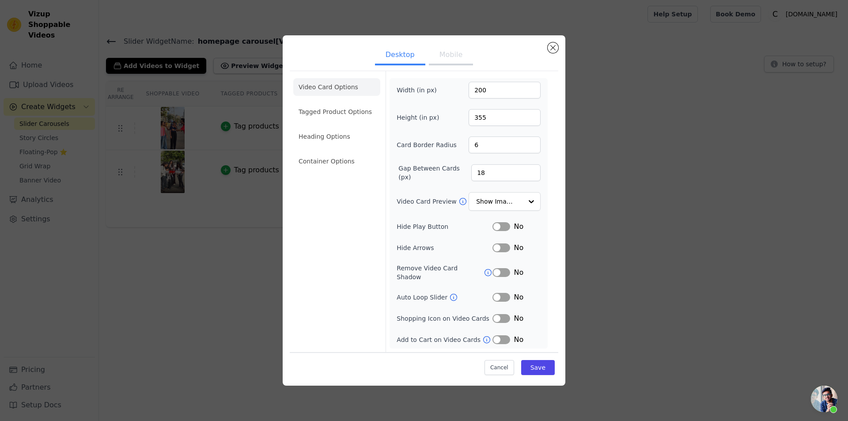
click at [449, 59] on button "Mobile" at bounding box center [451, 55] width 44 height 19
click at [392, 54] on button "Desktop" at bounding box center [400, 54] width 50 height 19
click at [444, 54] on button "Mobile" at bounding box center [451, 55] width 44 height 19
click at [394, 52] on button "Desktop" at bounding box center [400, 54] width 50 height 19
click at [446, 54] on button "Mobile" at bounding box center [451, 55] width 44 height 19
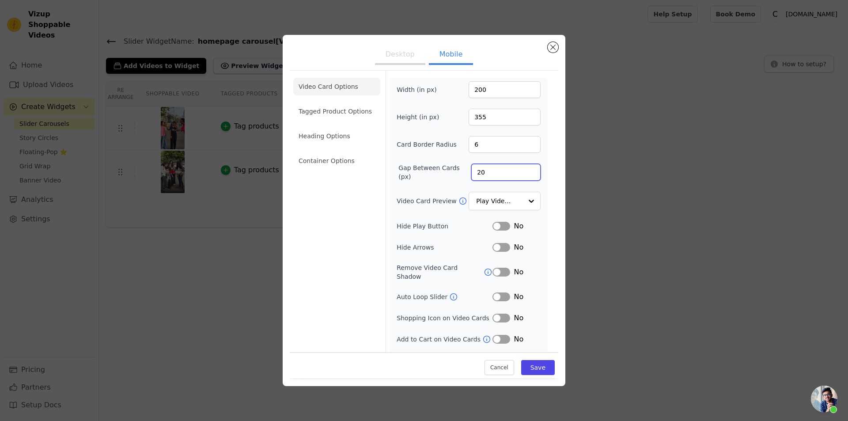
click at [506, 173] on input "20" at bounding box center [505, 172] width 69 height 17
type input "2"
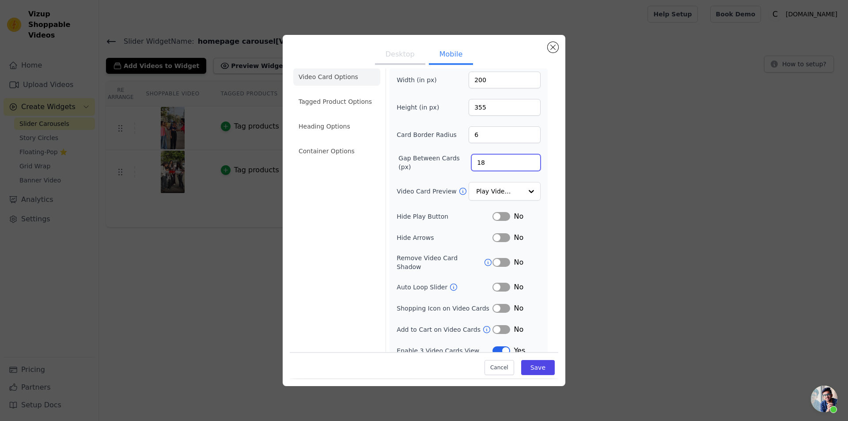
scroll to position [12, 0]
type input "18"
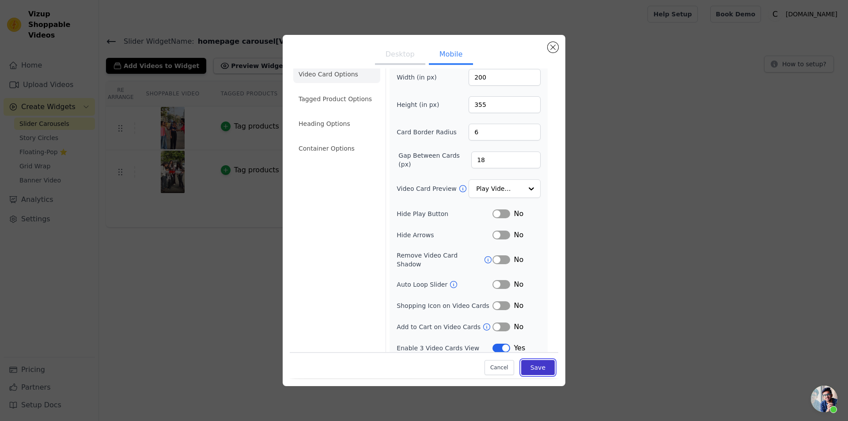
click at [531, 364] on button "Save" at bounding box center [538, 367] width 34 height 15
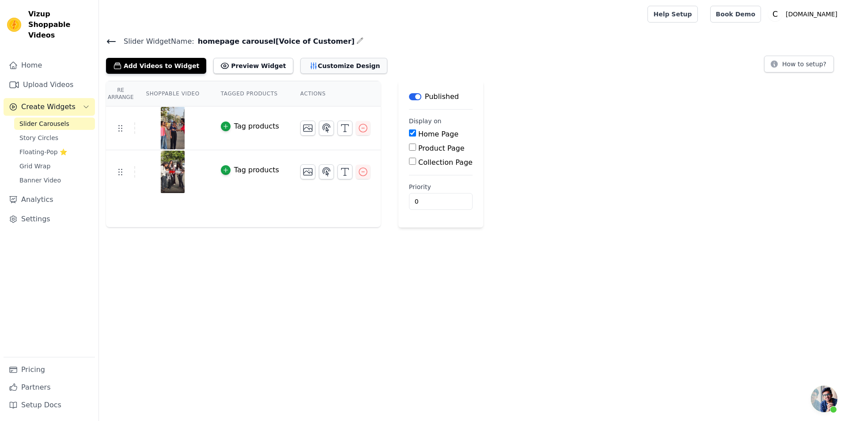
click at [309, 62] on icon "button" at bounding box center [313, 65] width 9 height 9
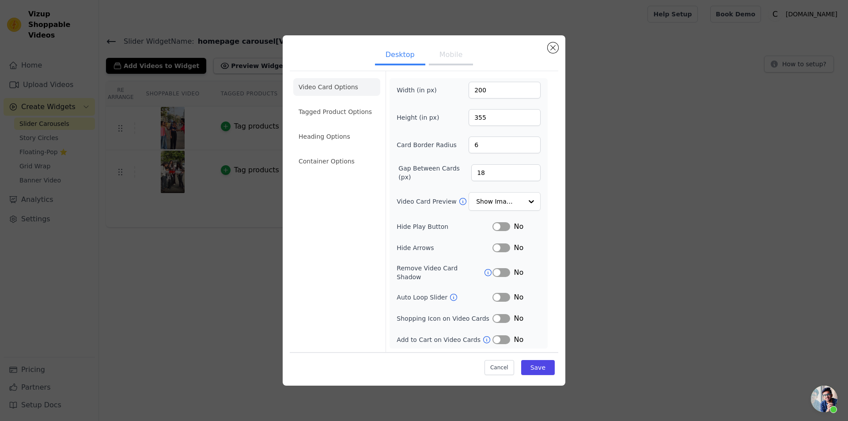
click at [450, 62] on button "Mobile" at bounding box center [451, 55] width 44 height 19
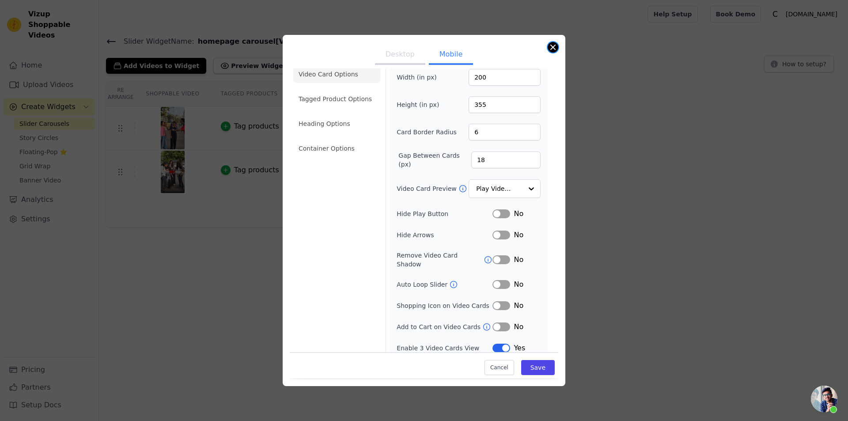
click at [555, 49] on button "Close modal" at bounding box center [552, 47] width 11 height 11
